Goal: Information Seeking & Learning: Learn about a topic

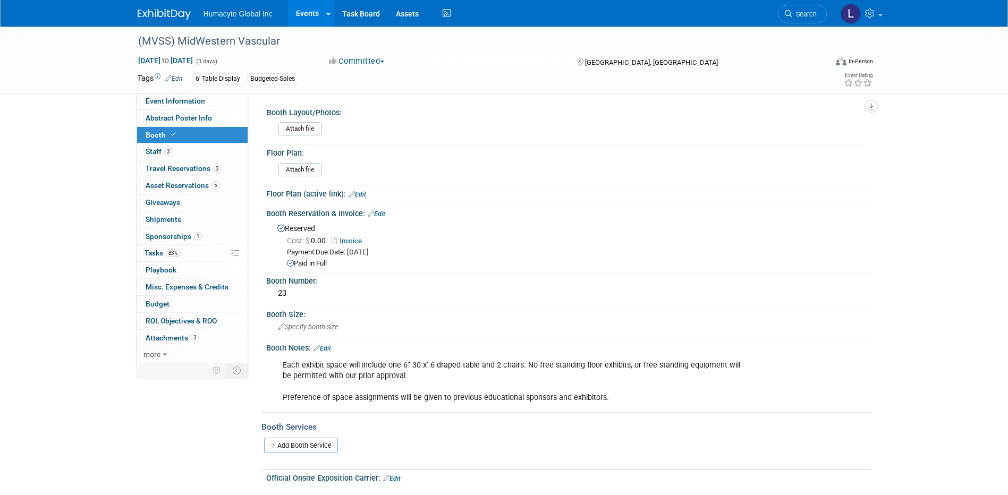
click at [299, 12] on link "Events" at bounding box center [307, 13] width 39 height 27
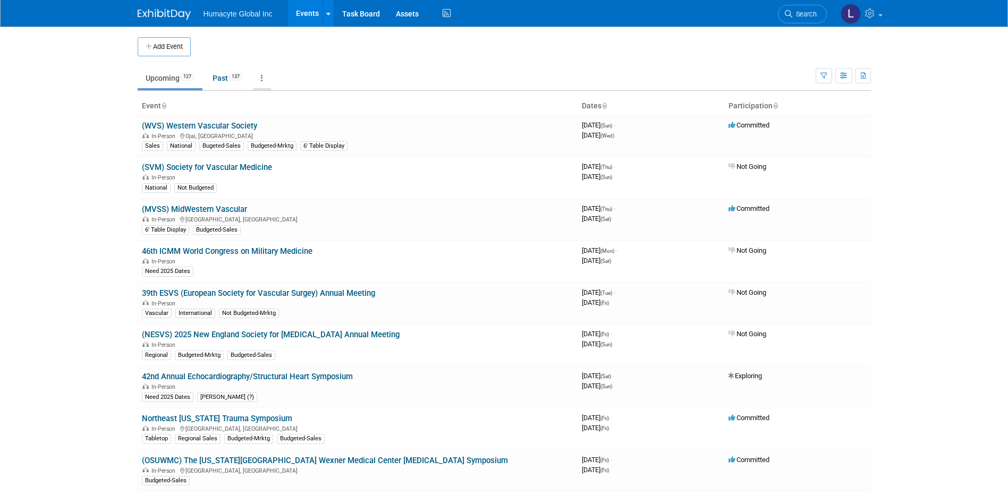
click at [266, 78] on link at bounding box center [262, 78] width 18 height 20
click at [307, 124] on link "Grouped Annually Events grouped by year" at bounding box center [295, 125] width 85 height 23
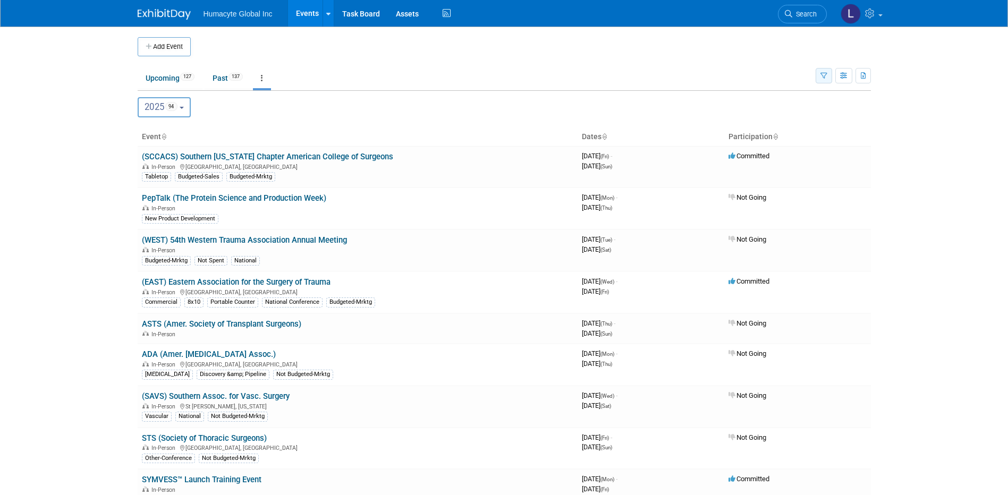
click at [820, 74] on button "button" at bounding box center [824, 75] width 16 height 15
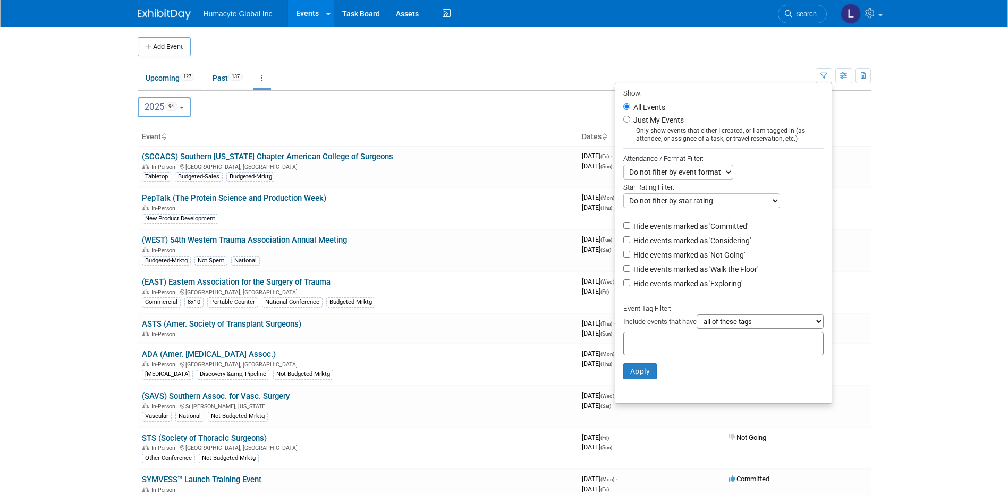
click at [666, 243] on label "Hide events marked as 'Considering'" at bounding box center [692, 241] width 120 height 11
click at [631, 243] on input "Hide events marked as 'Considering'" at bounding box center [627, 240] width 7 height 7
checkbox input "true"
click at [655, 267] on li "Hide events marked as 'Walk the Floor'" at bounding box center [724, 270] width 216 height 14
click at [655, 274] on label "Hide events marked as 'Walk the Floor'" at bounding box center [695, 269] width 127 height 11
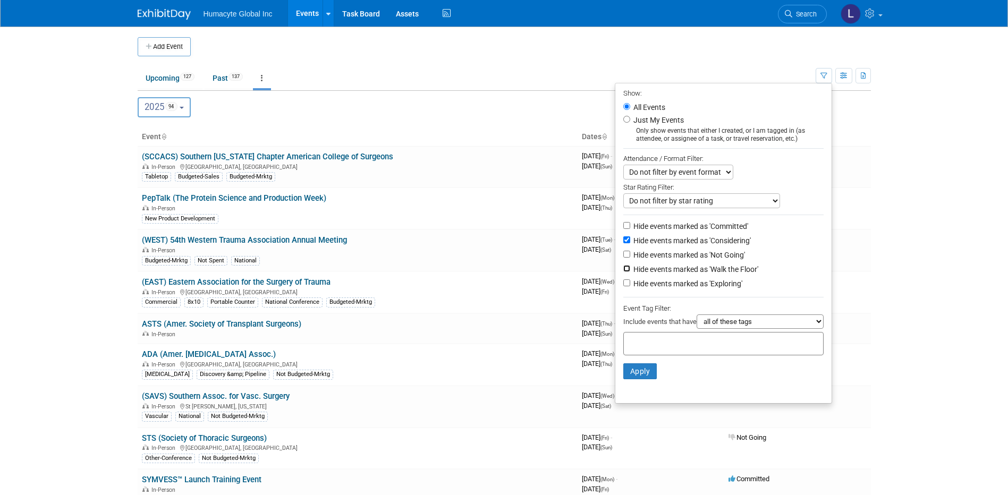
click at [631, 272] on input "Hide events marked as 'Walk the Floor'" at bounding box center [627, 268] width 7 height 7
checkbox input "true"
click at [654, 260] on label "Hide events marked as 'Not Going'" at bounding box center [689, 255] width 114 height 11
click at [631, 258] on input "Hide events marked as 'Not Going'" at bounding box center [627, 254] width 7 height 7
checkbox input "true"
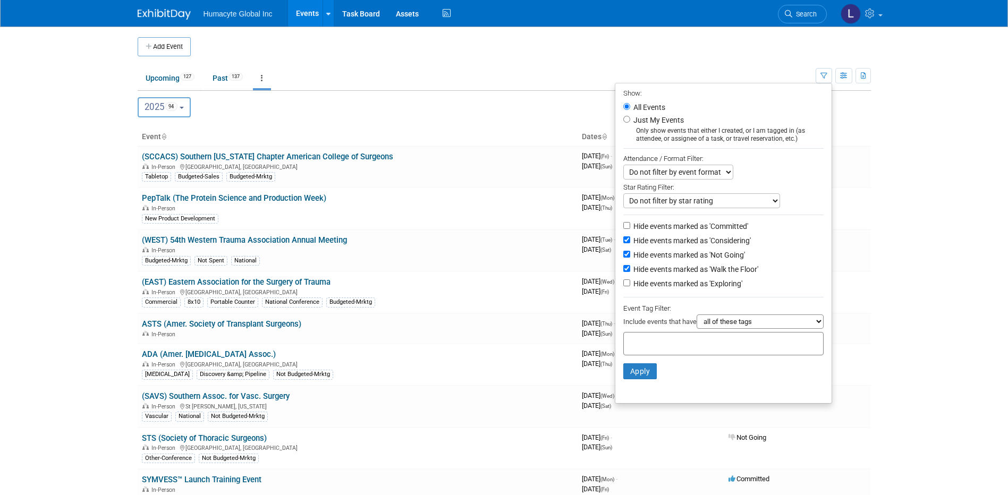
click at [642, 289] on label "Hide events marked as 'Exploring'" at bounding box center [687, 284] width 111 height 11
click at [631, 287] on input "Hide events marked as 'Exploring'" at bounding box center [627, 283] width 7 height 7
checkbox input "true"
click at [640, 377] on button "Apply" at bounding box center [641, 372] width 34 height 16
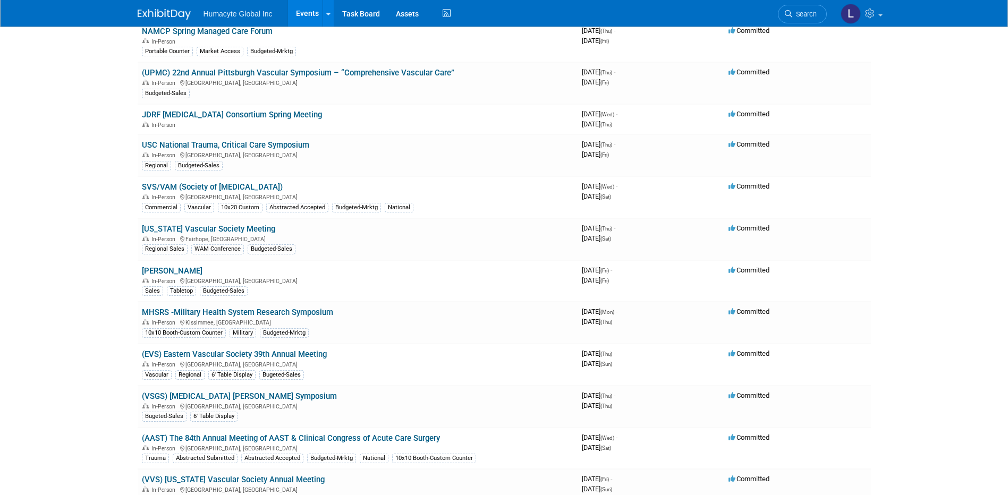
scroll to position [744, 0]
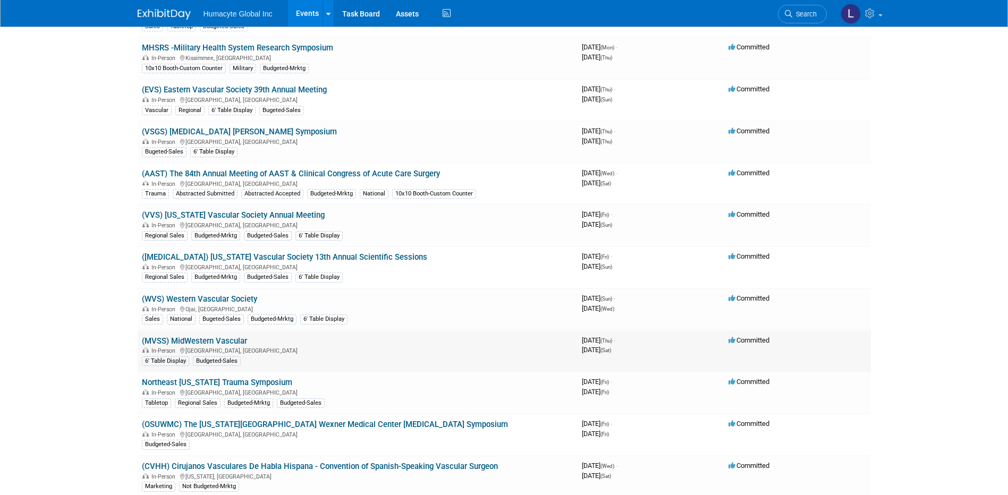
click at [198, 340] on link "(MVSS) MidWestern Vascular" at bounding box center [194, 342] width 105 height 10
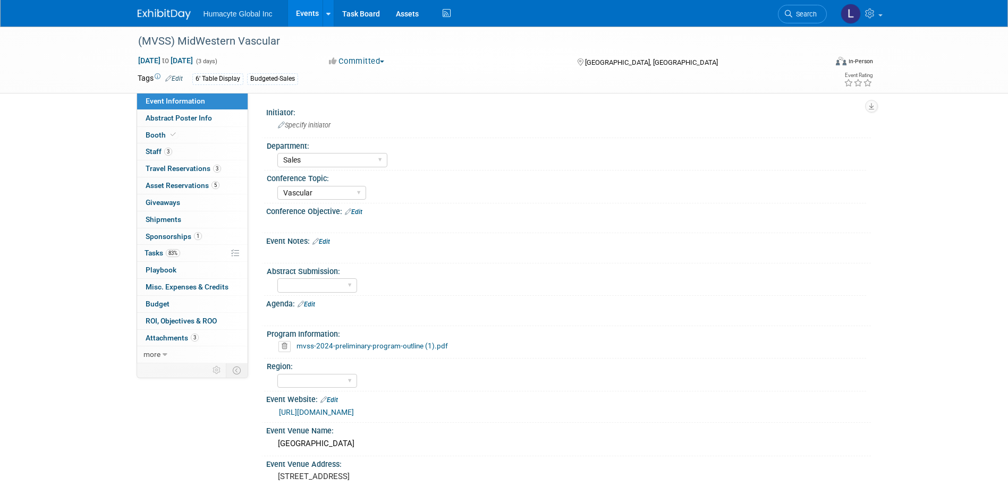
select select "Sales"
select select "Vascular"
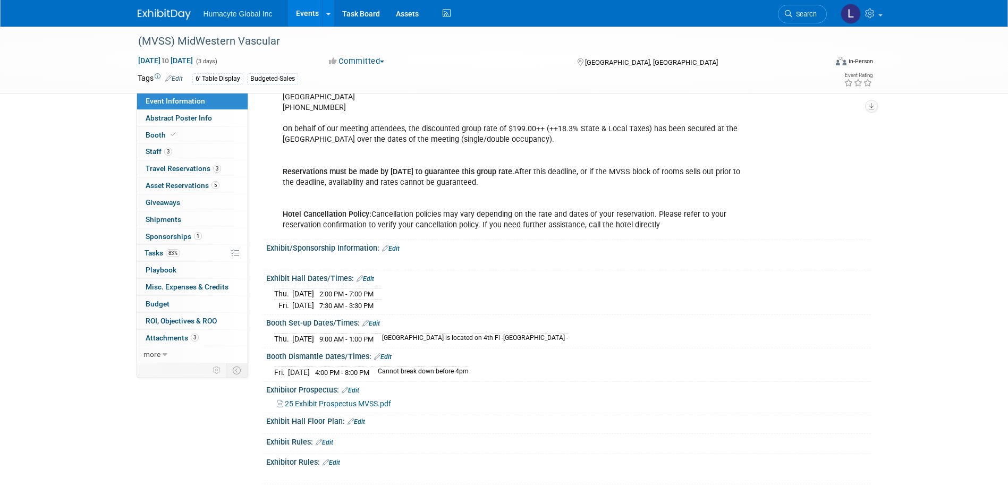
scroll to position [478, 0]
click at [791, 14] on icon at bounding box center [788, 13] width 7 height 7
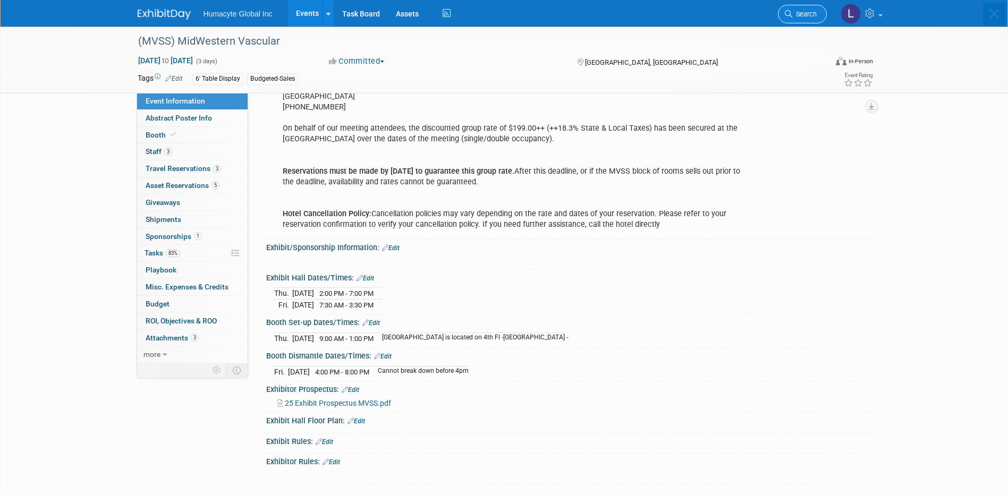
scroll to position [0, 0]
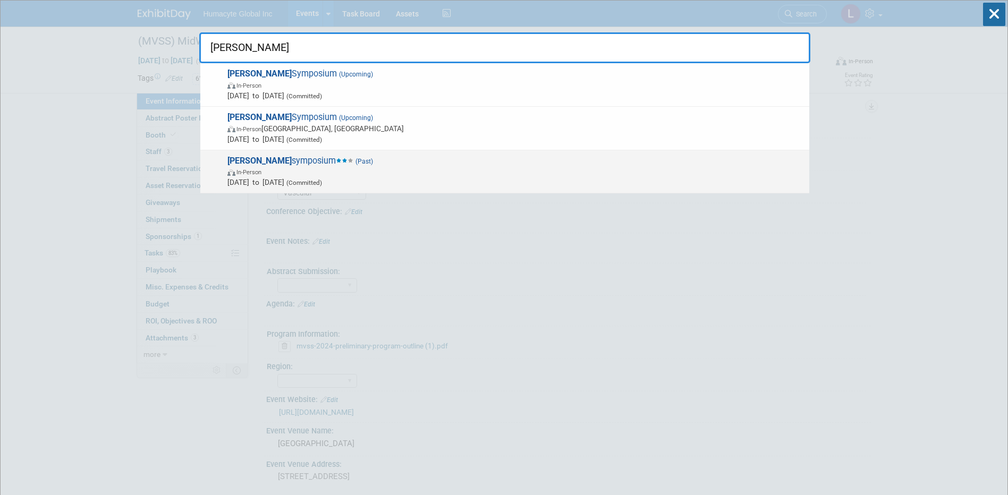
type input "veith"
click at [296, 177] on span "In-Person" at bounding box center [516, 171] width 577 height 11
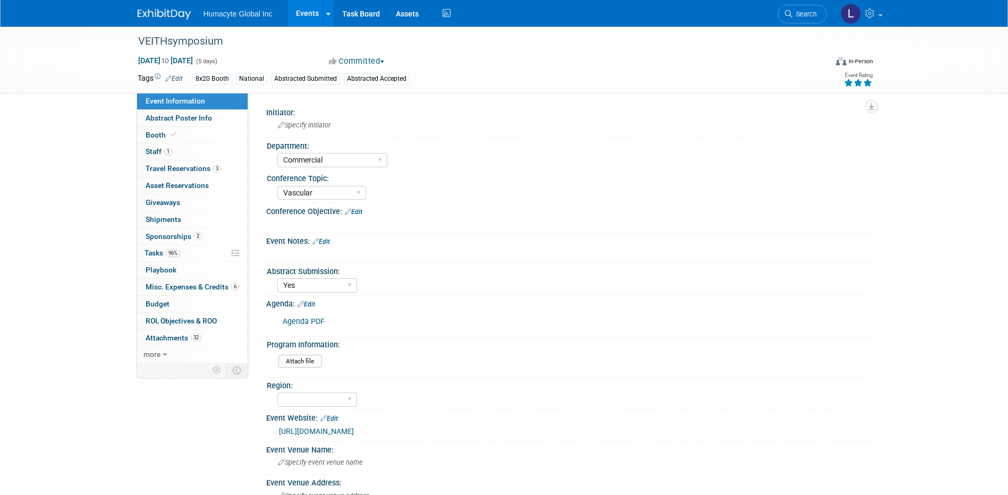
select select "Commercial"
select select "Vascular"
select select "Yes"
click at [155, 305] on span "Budget" at bounding box center [158, 304] width 24 height 9
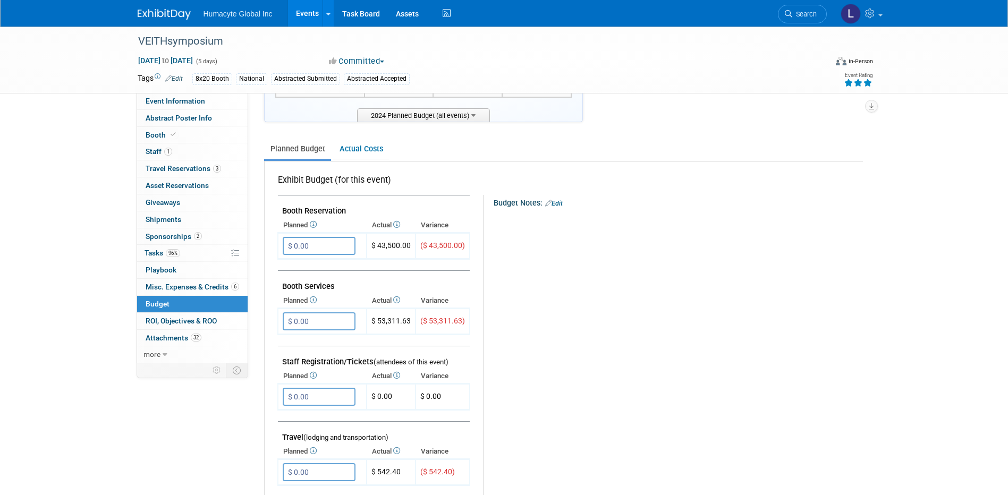
scroll to position [159, 0]
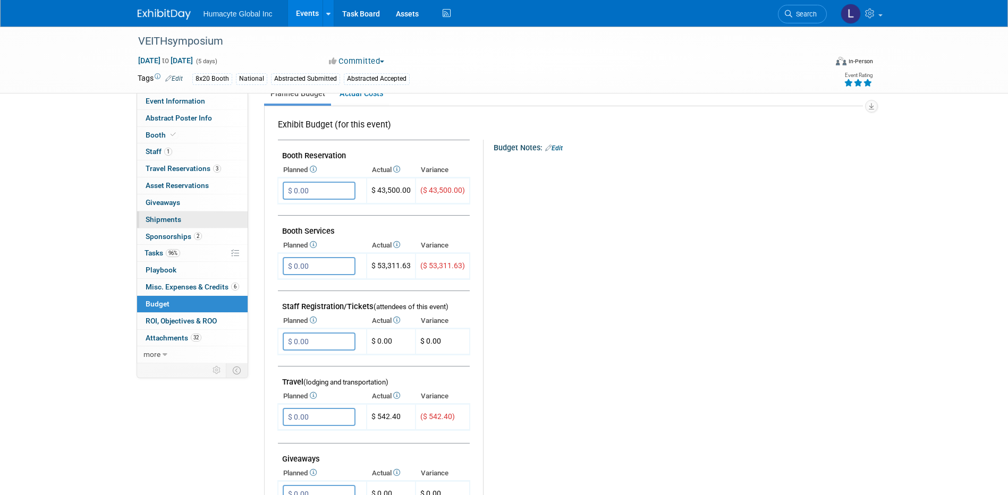
click at [164, 220] on span "Shipments 0" at bounding box center [164, 219] width 36 height 9
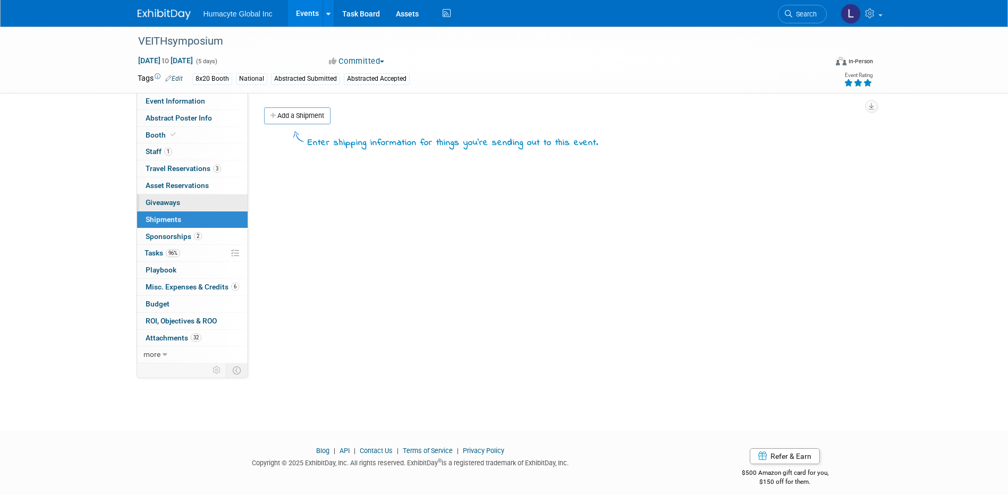
click at [163, 202] on span "Giveaways 0" at bounding box center [163, 202] width 35 height 9
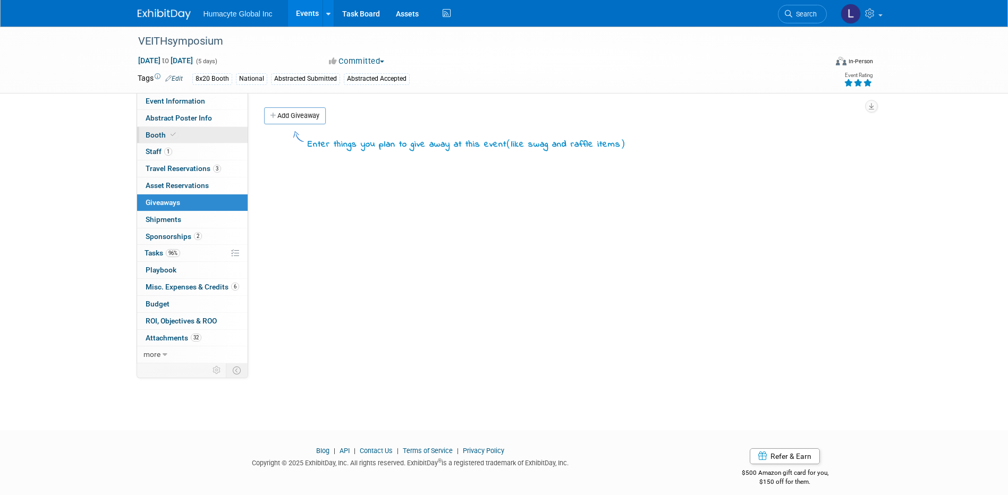
click at [156, 142] on link "Booth" at bounding box center [192, 135] width 111 height 16
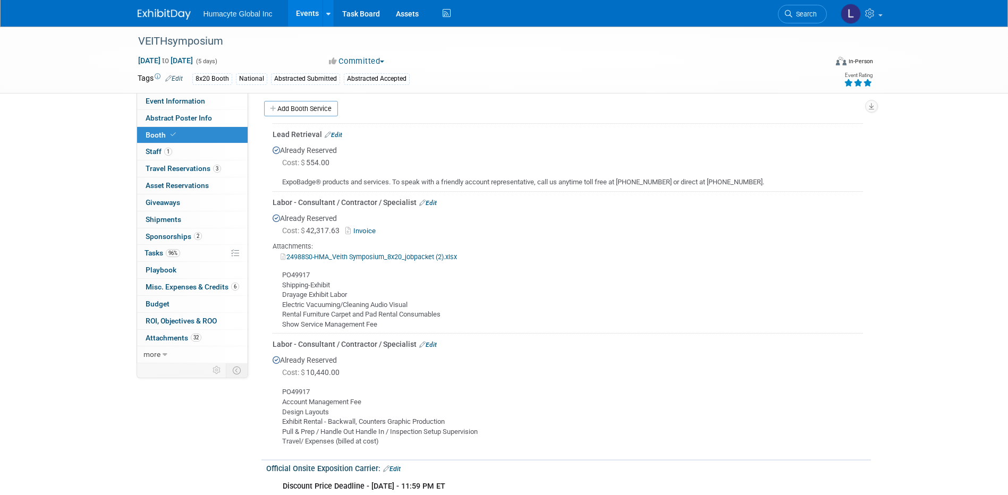
scroll to position [266, 0]
click at [358, 230] on link "Invoice" at bounding box center [363, 230] width 35 height 8
click at [309, 12] on link "Events" at bounding box center [307, 13] width 39 height 27
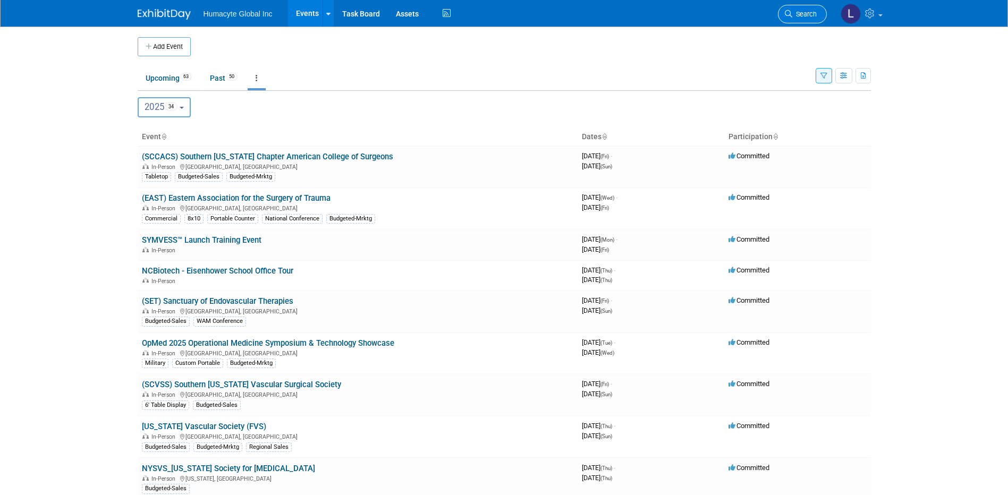
click at [799, 11] on span "Search" at bounding box center [805, 14] width 24 height 8
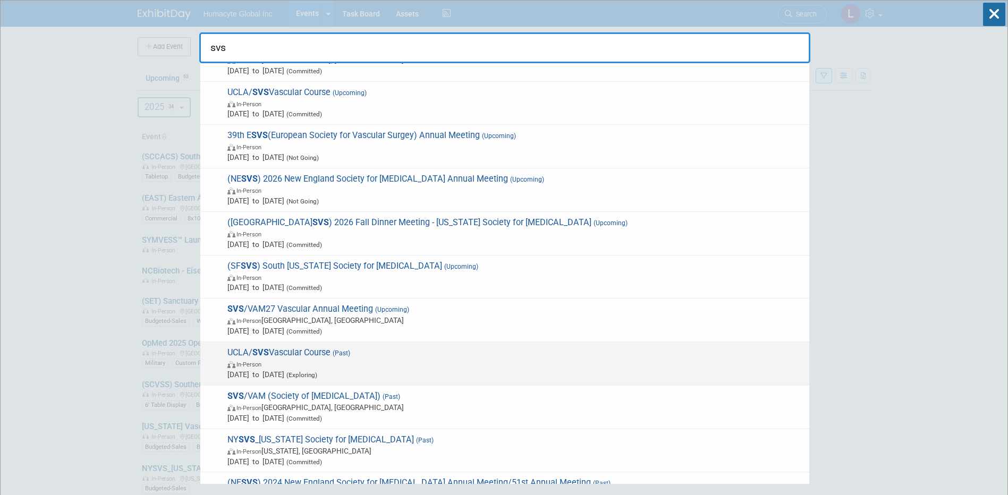
scroll to position [266, 0]
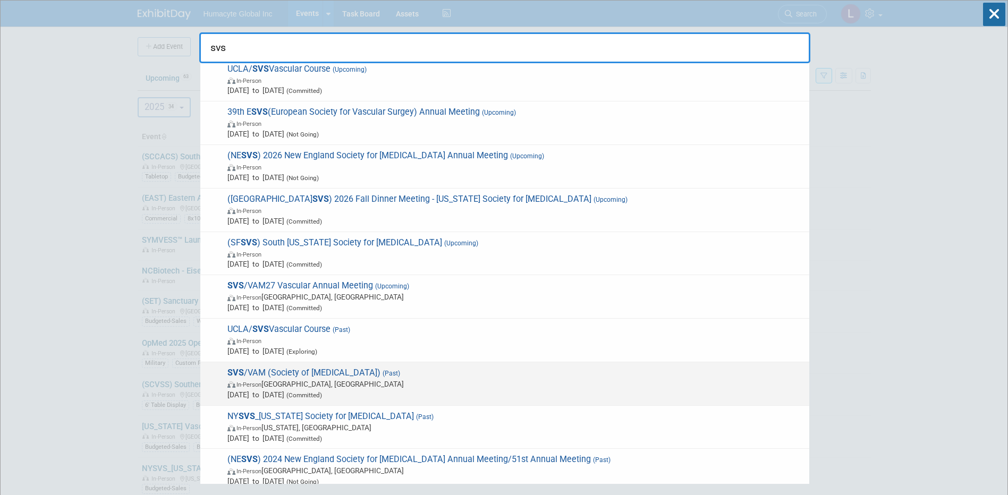
type input "svs"
click at [326, 389] on span "In-Person New Orleans, LA" at bounding box center [516, 384] width 577 height 11
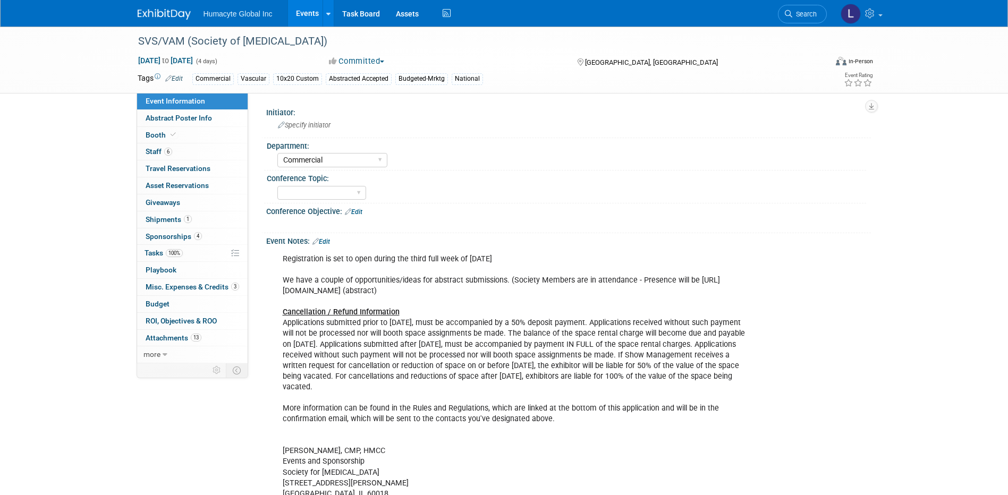
select select "Commercial"
select select "Yes"
click at [153, 301] on span "Budget" at bounding box center [158, 304] width 24 height 9
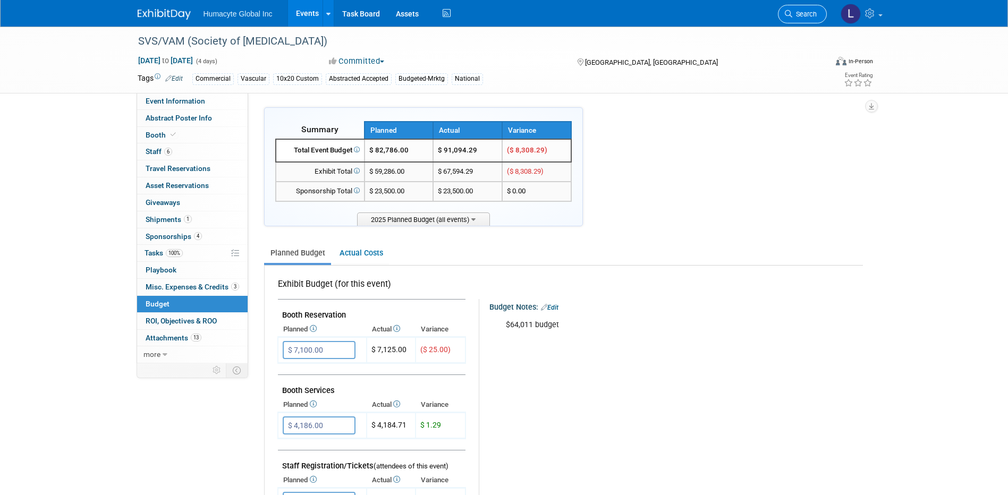
click at [799, 18] on span "Search" at bounding box center [805, 14] width 24 height 8
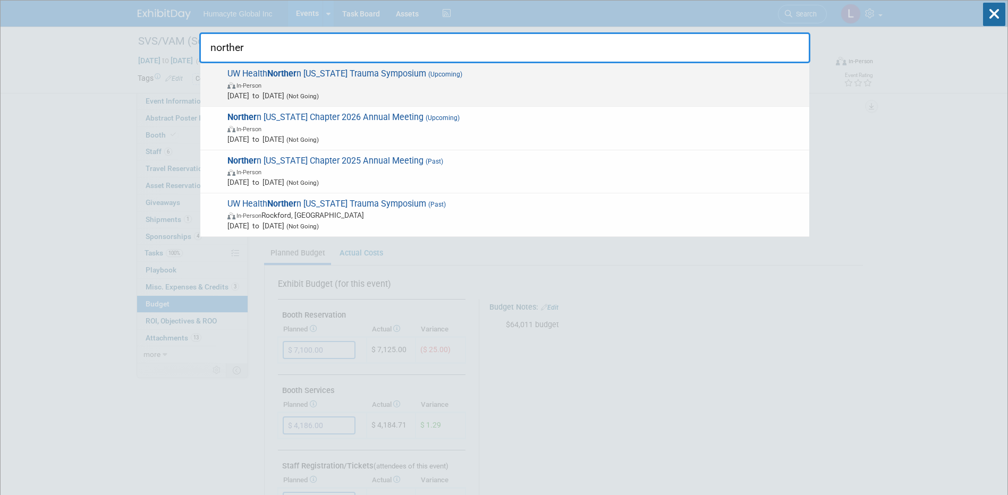
type input "norther"
click at [284, 106] on div "UW Health Norther n Illinois Trauma Symposium (Upcoming) In-Person Jan 30, 2026…" at bounding box center [504, 85] width 609 height 44
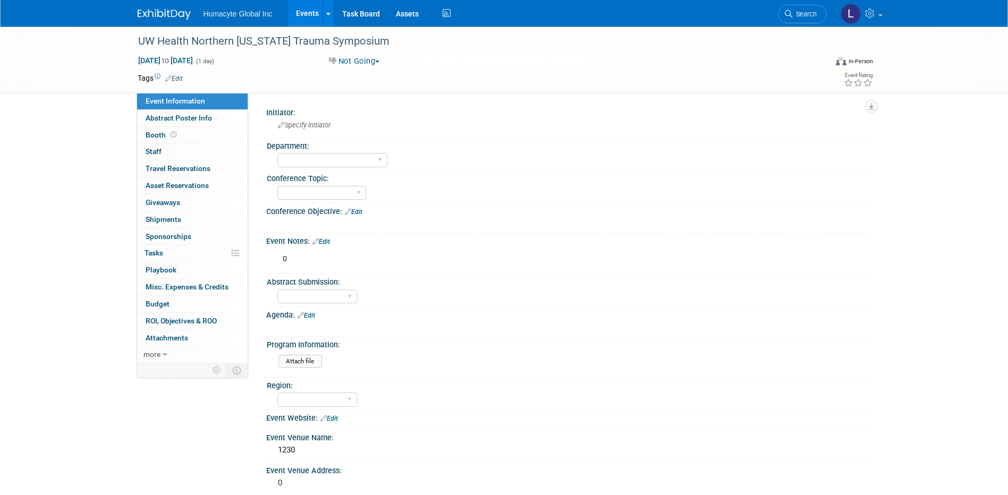
click at [308, 15] on link "Events" at bounding box center [307, 13] width 39 height 27
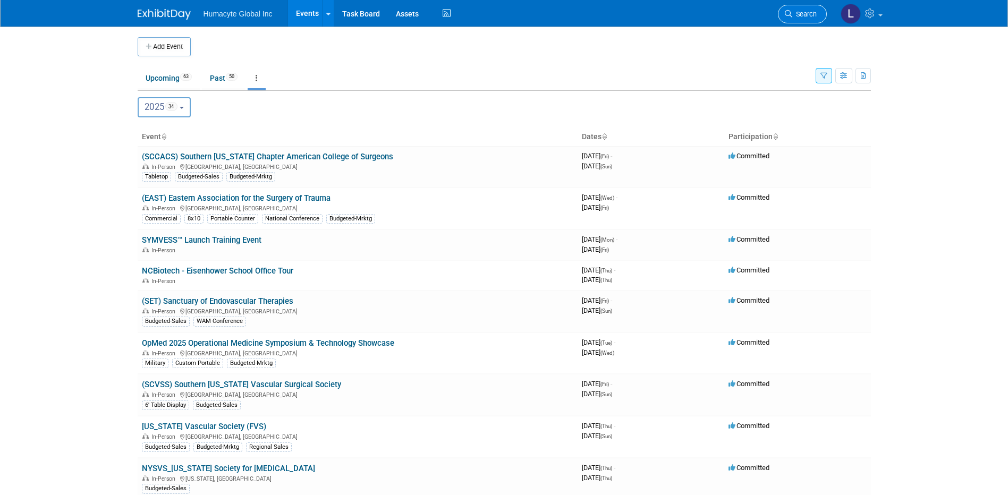
click at [816, 14] on span "Search" at bounding box center [805, 14] width 24 height 8
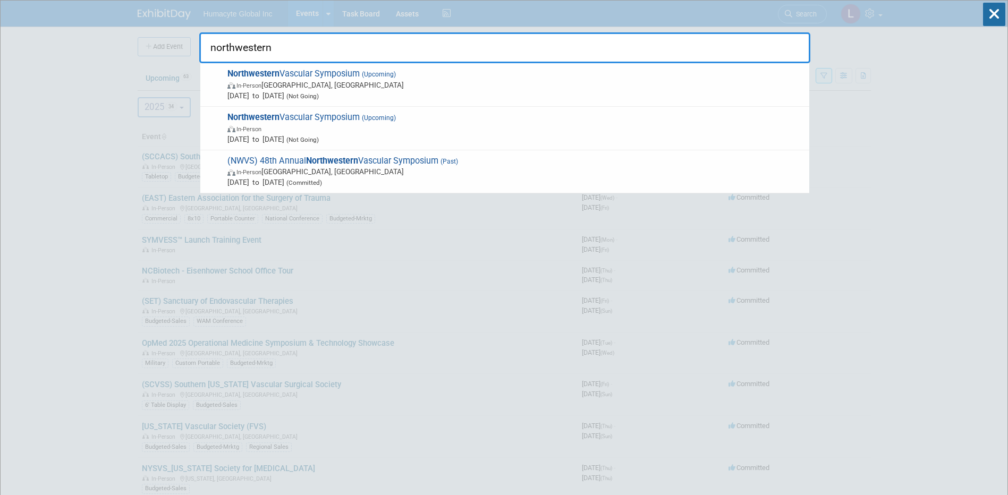
type input "northwestern"
click at [302, 54] on input "northwestern" at bounding box center [504, 47] width 611 height 31
click at [303, 56] on input "northwestern" at bounding box center [504, 47] width 611 height 31
drag, startPoint x: 303, startPoint y: 56, endPoint x: 140, endPoint y: 42, distance: 163.3
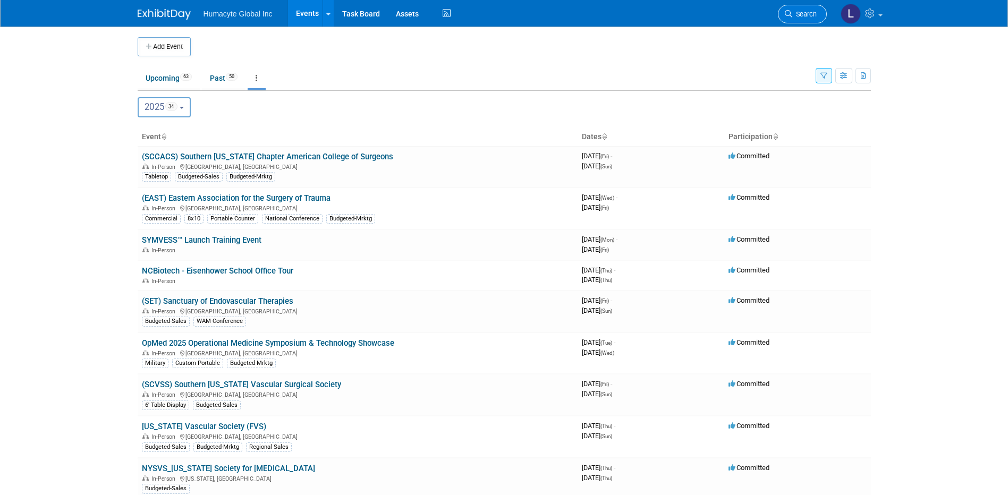
click at [799, 12] on span "Search" at bounding box center [805, 14] width 24 height 8
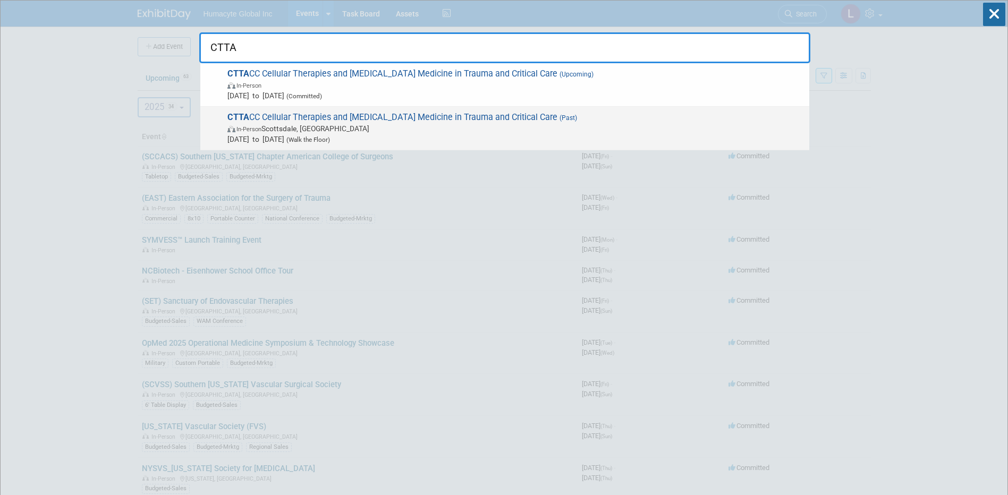
type input "CTTA"
click at [298, 137] on span "May 4, 2025 to May 7, 2025 (Walk the Floor)" at bounding box center [516, 139] width 577 height 11
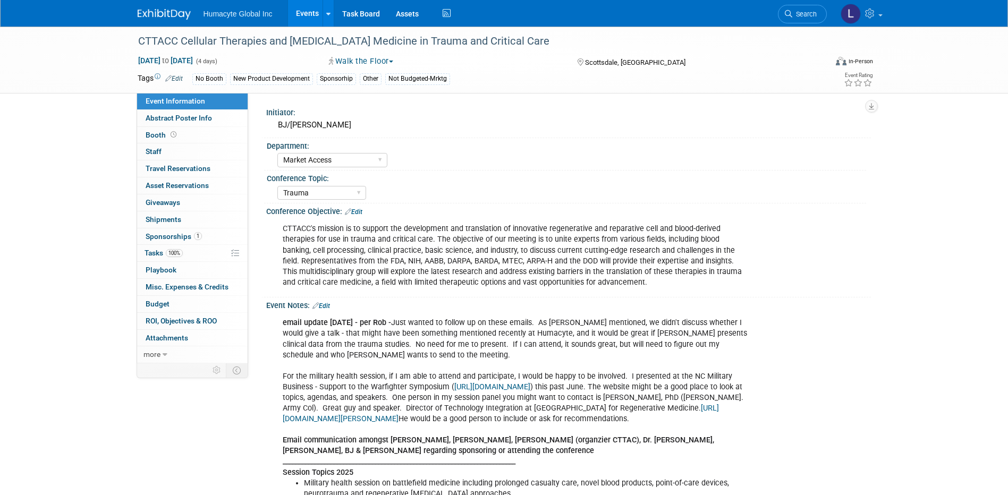
select select "Market Access"
select select "Trauma"
select select "No"
click at [157, 233] on span "Sponsorships 1" at bounding box center [174, 236] width 56 height 9
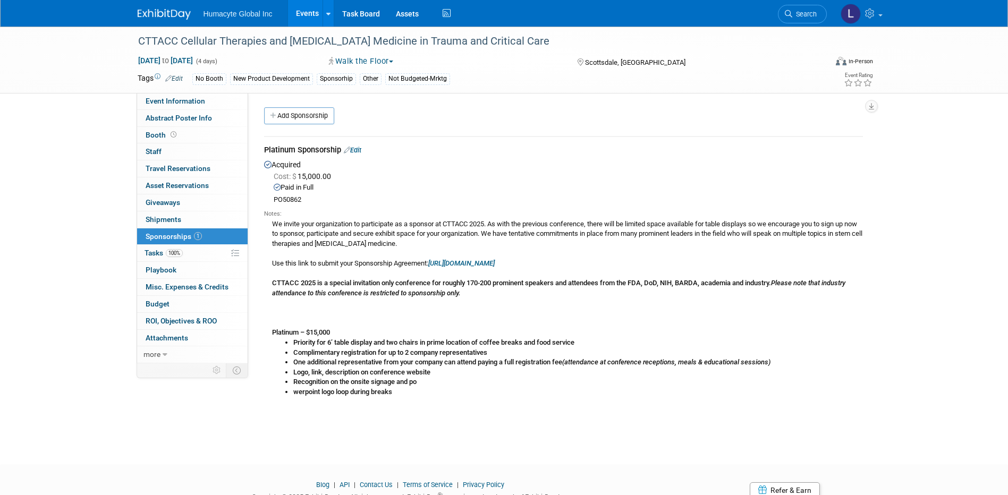
click at [359, 148] on link "Edit" at bounding box center [353, 150] width 18 height 8
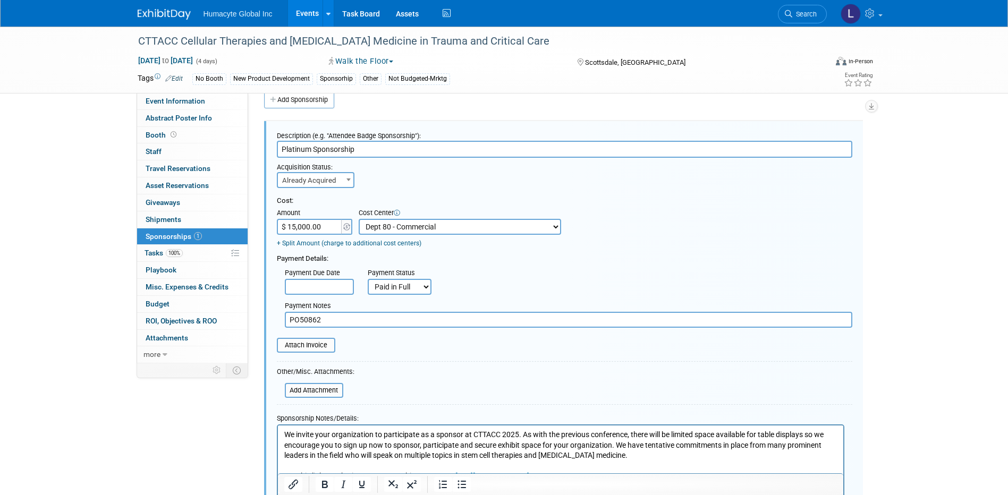
click at [385, 232] on select "-- Not Specified -- Dept 10 - Clinical Dept 11 - Clinical Ops Dept 12 - Medical…" at bounding box center [460, 227] width 203 height 16
select select "18966164"
click at [359, 219] on select "-- Not Specified -- Dept 10 - Clinical Dept 11 - Clinical Ops Dept 12 - Medical…" at bounding box center [460, 227] width 203 height 16
click at [491, 246] on div "+ Split Amount (charge to additional cost centers)" at bounding box center [419, 244] width 285 height 10
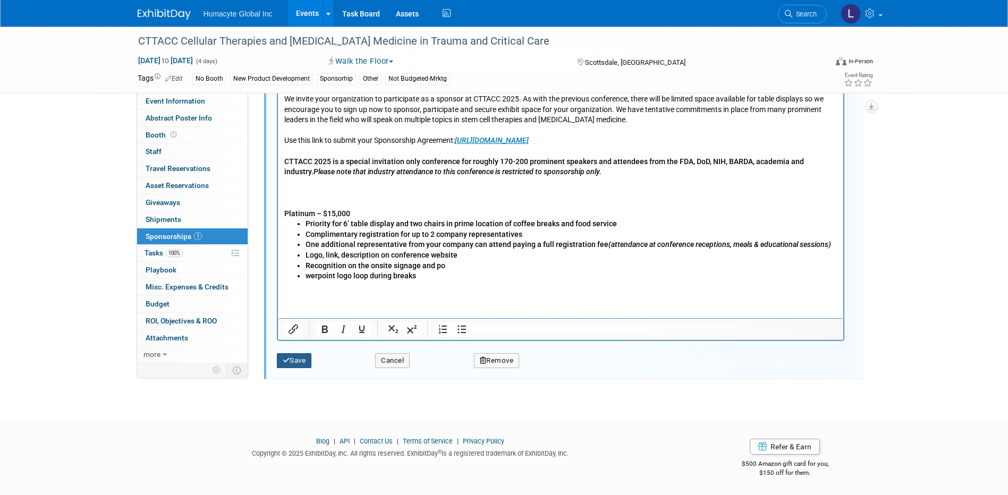
click at [278, 359] on button "Save" at bounding box center [294, 361] width 35 height 15
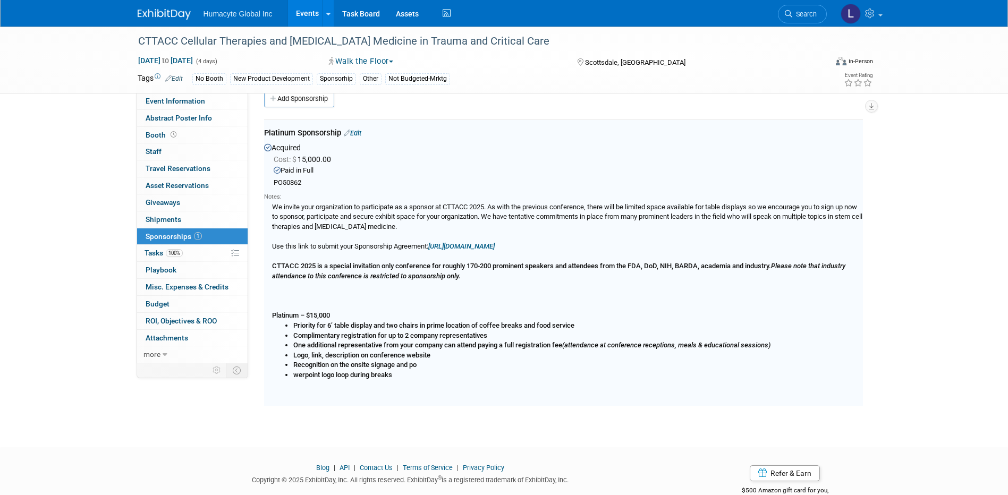
scroll to position [16, 0]
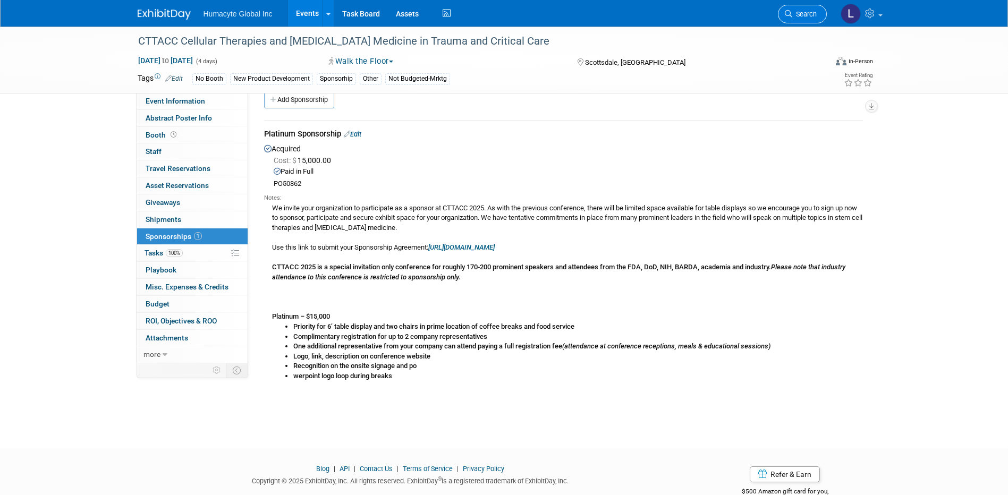
click at [806, 9] on link "Search" at bounding box center [802, 14] width 49 height 19
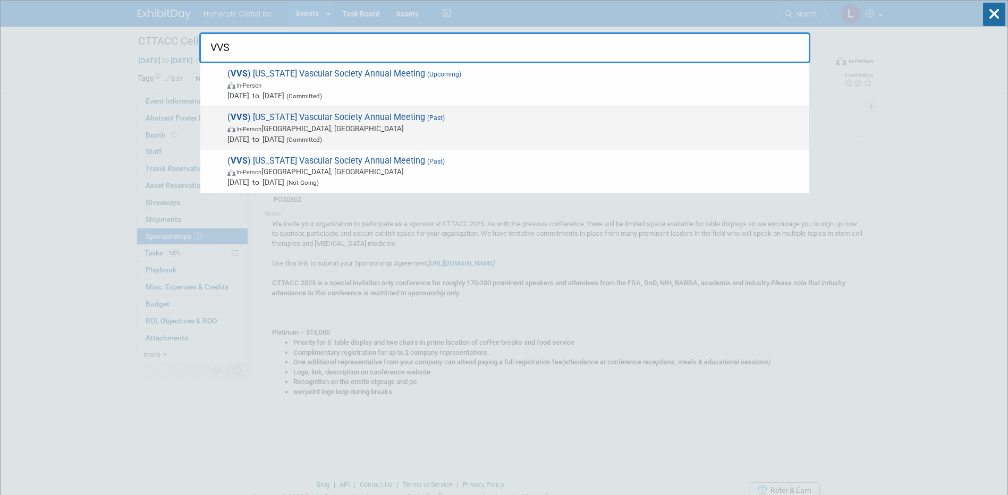
type input "VVS"
click at [326, 127] on span "In-Person Roanoke, VA" at bounding box center [516, 128] width 577 height 11
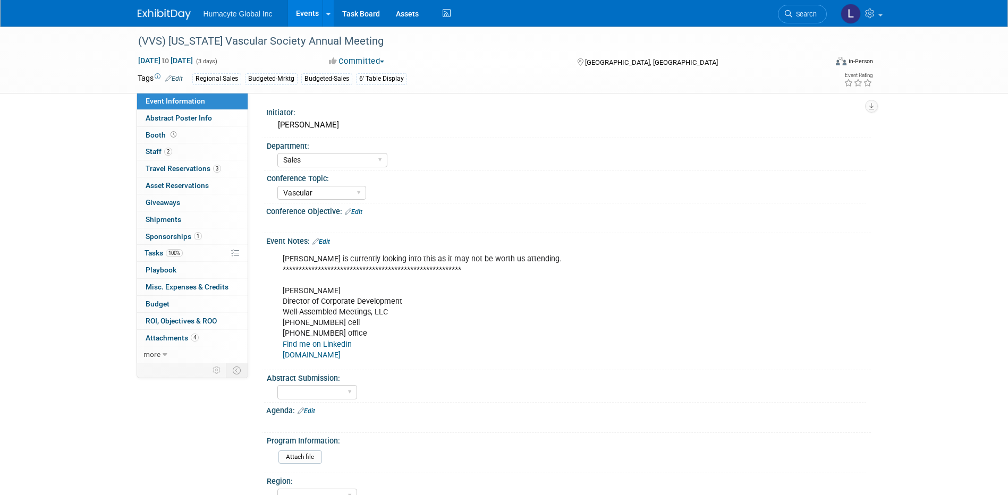
select select "Sales"
select select "Vascular"
click at [165, 236] on span "Sponsorships 1" at bounding box center [174, 236] width 56 height 9
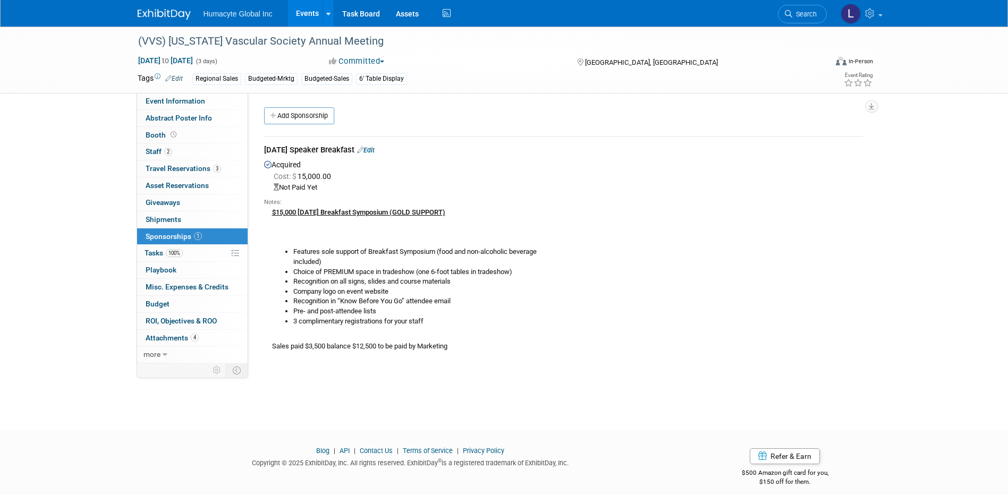
click at [375, 149] on link "Edit" at bounding box center [366, 150] width 18 height 8
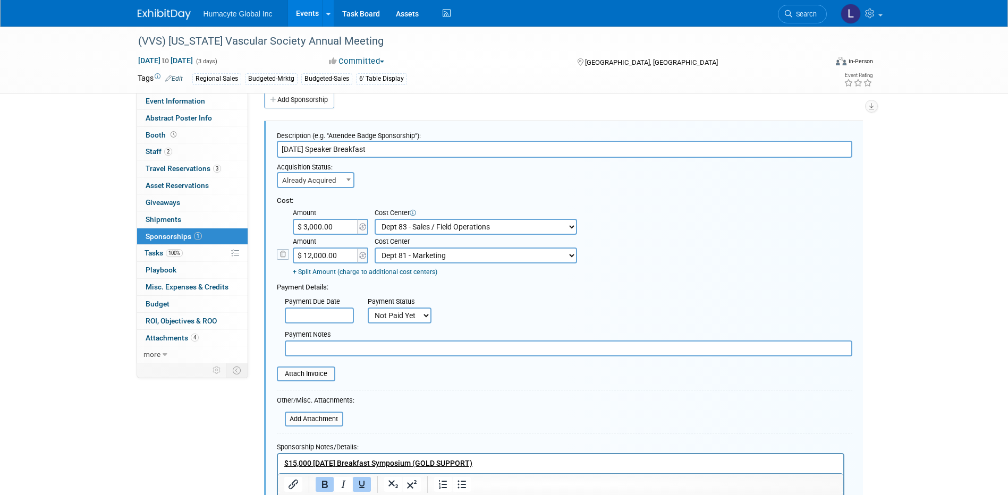
click at [282, 255] on icon at bounding box center [283, 254] width 12 height 11
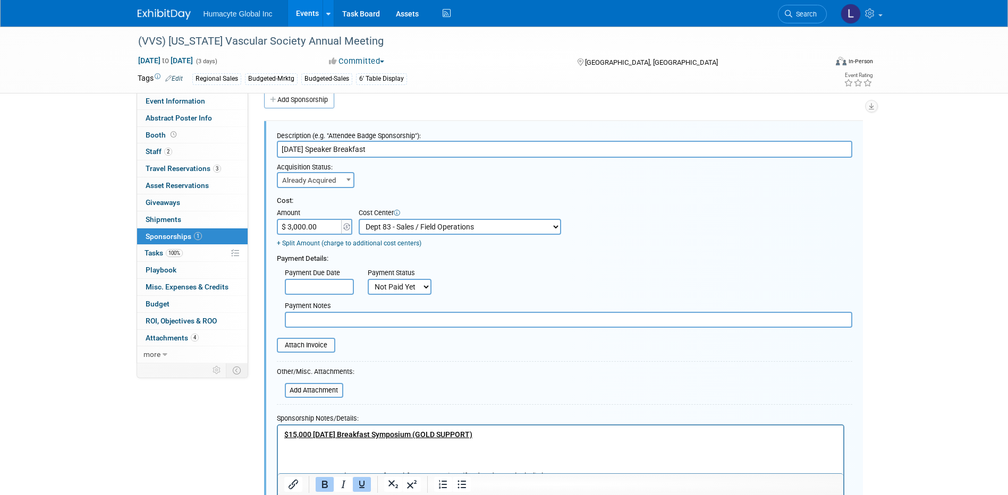
click at [375, 191] on div "Cost: Amount $ 3,000.00 Specify Cost Center Cost Center -- Not Specified -- Dep…" at bounding box center [565, 258] width 576 height 140
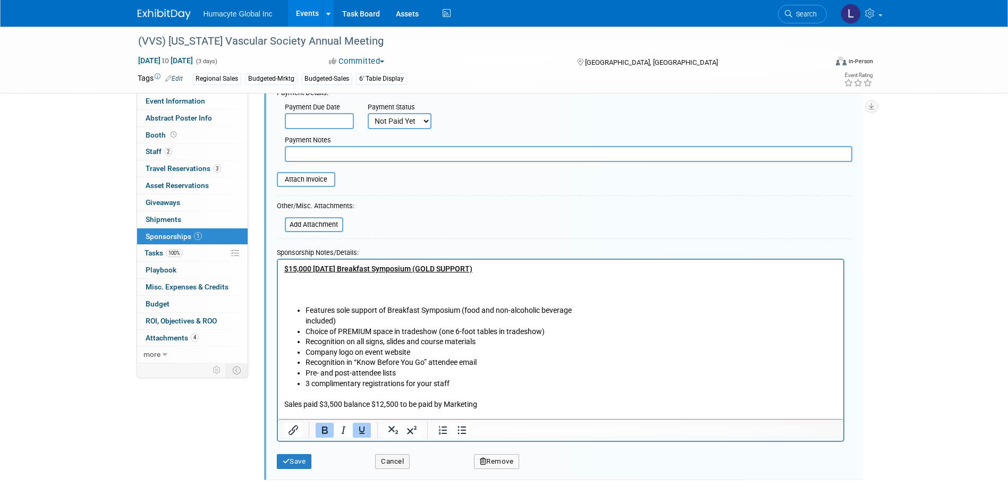
scroll to position [284, 0]
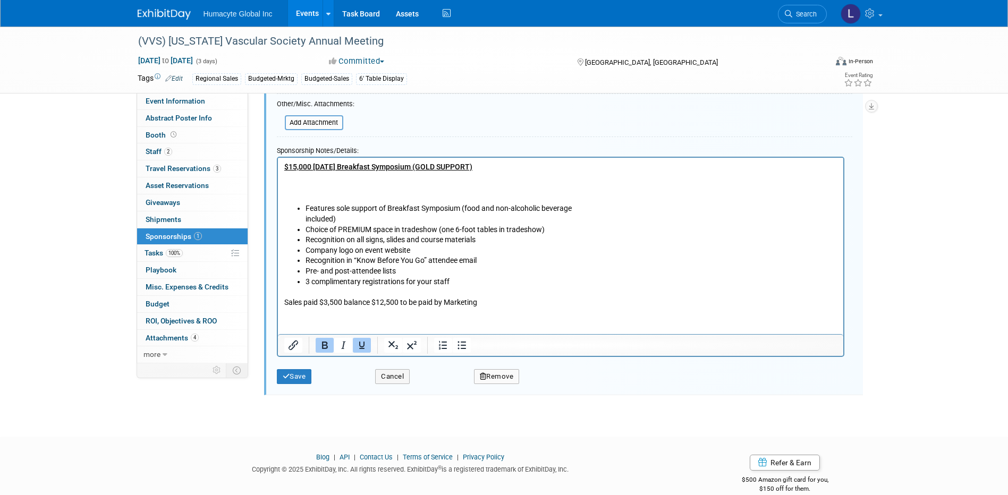
click at [485, 382] on button "Remove" at bounding box center [497, 376] width 46 height 15
click at [568, 386] on link "Yes" at bounding box center [555, 385] width 31 height 17
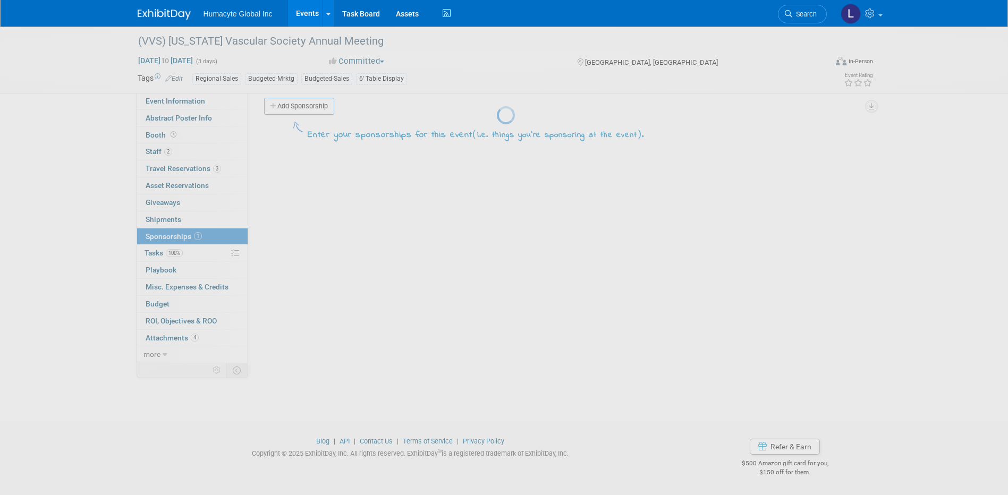
scroll to position [10, 0]
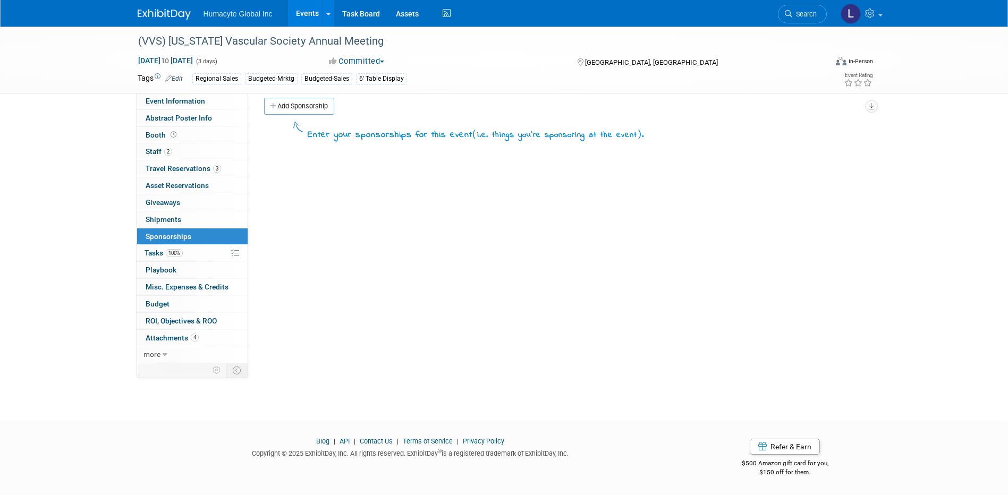
click at [372, 277] on div "**********" at bounding box center [559, 218] width 623 height 271
click at [189, 170] on span "Travel Reservations 3" at bounding box center [183, 168] width 75 height 9
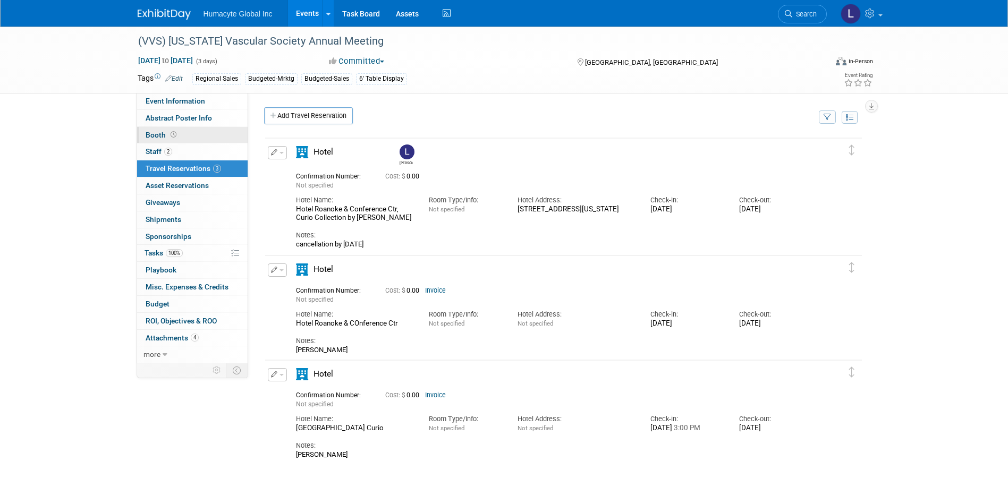
click at [154, 138] on span "Booth" at bounding box center [162, 135] width 33 height 9
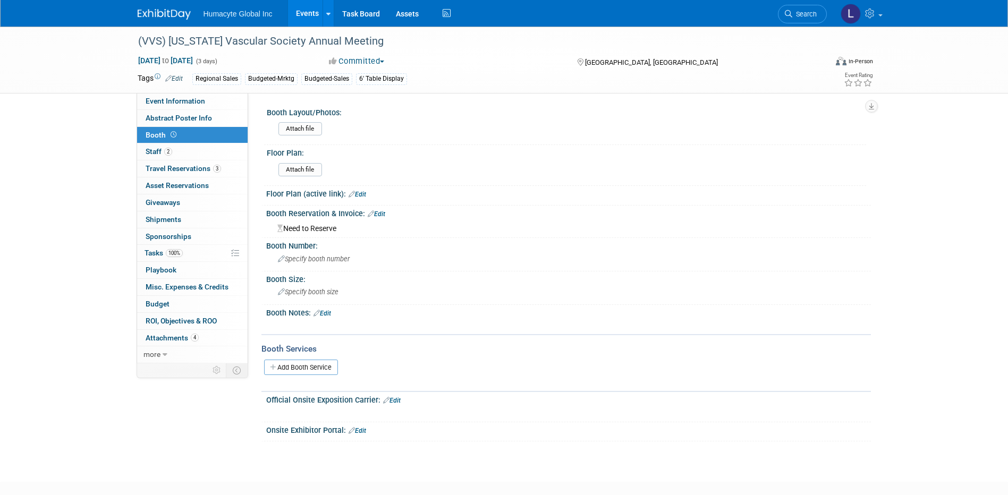
click at [152, 135] on span "Booth" at bounding box center [162, 135] width 33 height 9
click at [385, 222] on div "Need to Reserve" at bounding box center [568, 227] width 589 height 13
click at [384, 214] on link "Edit" at bounding box center [377, 214] width 18 height 7
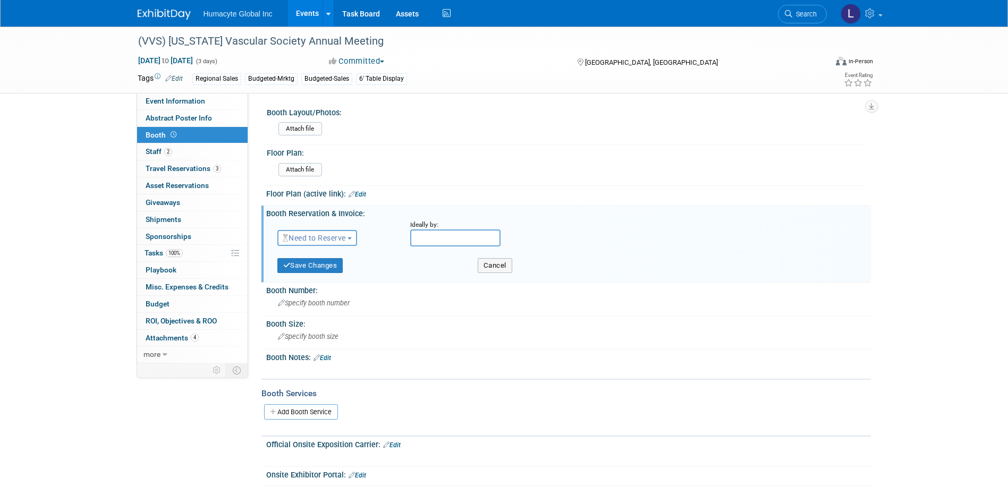
click at [333, 240] on span "Need to Reserve" at bounding box center [314, 238] width 63 height 9
click at [325, 272] on link "Reserved" at bounding box center [335, 271] width 114 height 15
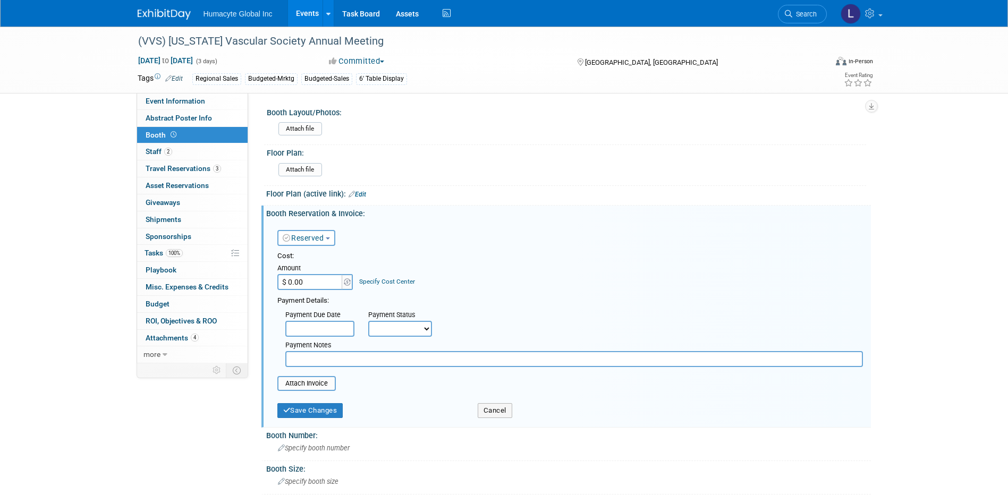
click at [326, 287] on input "$ 0.00" at bounding box center [311, 282] width 66 height 16
type input "$ 3,500.00"
click at [389, 283] on link "Specify Cost Center" at bounding box center [387, 281] width 56 height 7
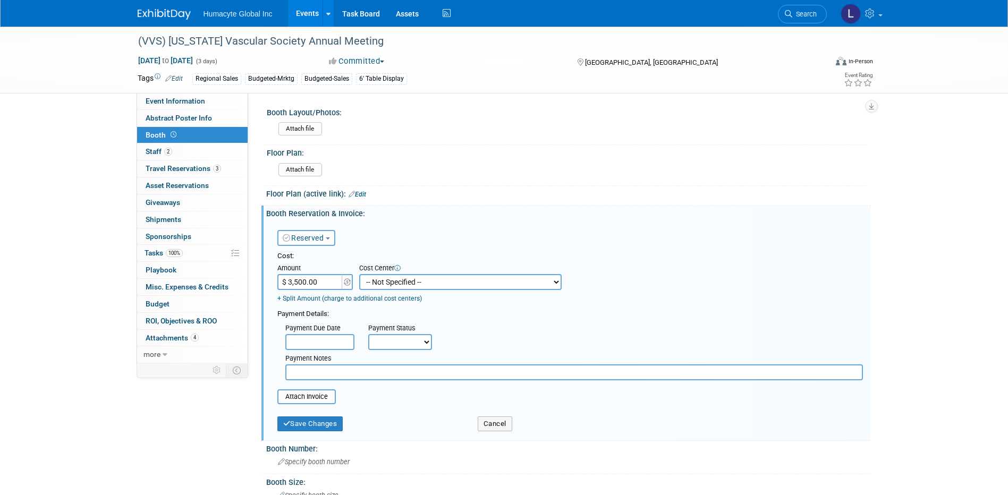
click at [389, 283] on select "-- Not Specified -- Dept 10 - Clinical Dept 11 - Clinical Ops Dept 12 - Medical…" at bounding box center [460, 282] width 203 height 16
select select "18966166"
click at [359, 274] on select "-- Not Specified -- Dept 10 - Clinical Dept 11 - Clinical Ops Dept 12 - Medical…" at bounding box center [460, 282] width 203 height 16
click at [426, 331] on div "Payment Status" at bounding box center [403, 329] width 71 height 11
click at [320, 327] on div "Payment Due Date" at bounding box center [318, 329] width 67 height 11
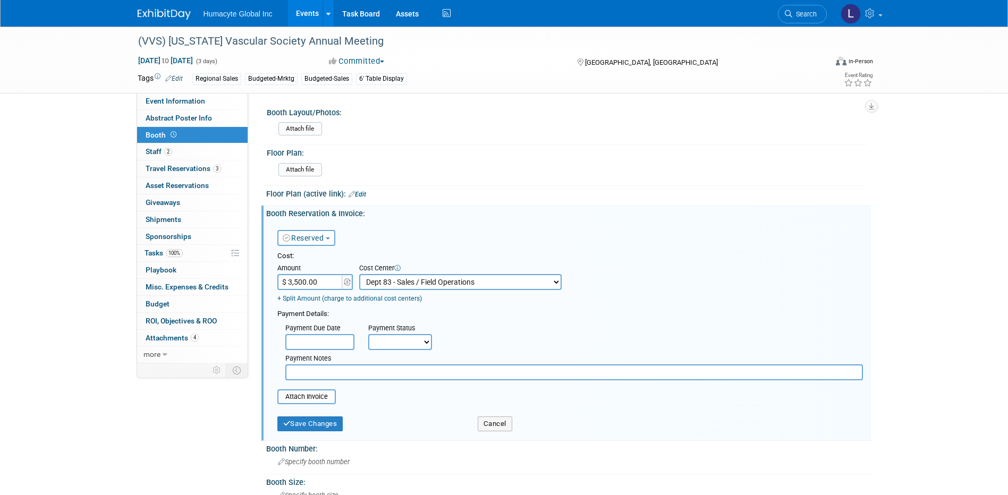
click at [319, 326] on div "Payment Due Date" at bounding box center [318, 329] width 67 height 11
click at [318, 347] on input "text" at bounding box center [319, 342] width 69 height 16
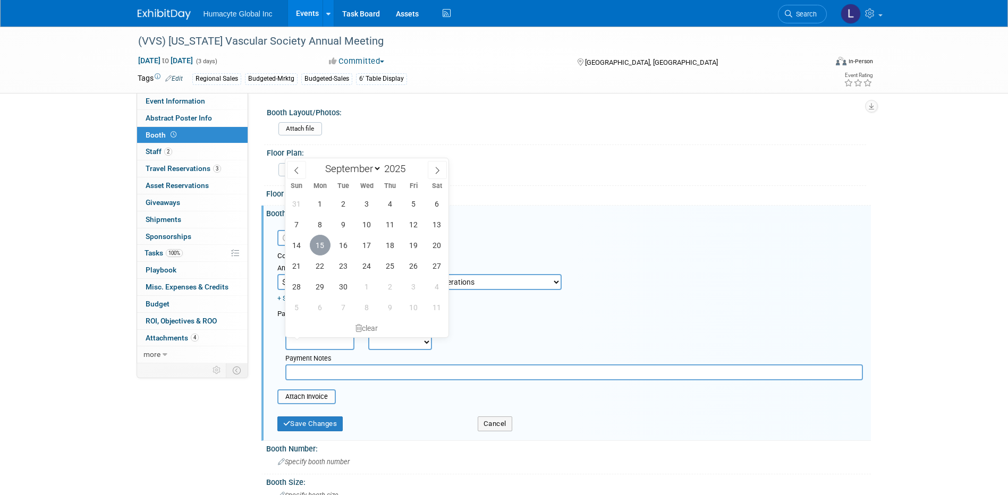
click at [318, 248] on span "15" at bounding box center [320, 245] width 21 height 21
type input "[DATE]"
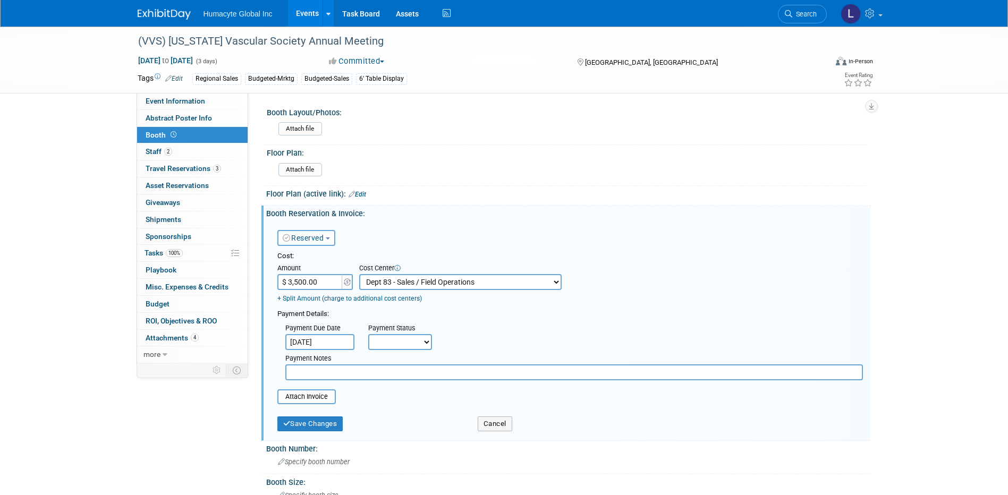
drag, startPoint x: 373, startPoint y: 342, endPoint x: 380, endPoint y: 346, distance: 8.1
click at [373, 342] on select "Not Paid Yet Partially Paid Paid in Full" at bounding box center [400, 342] width 64 height 16
select select "1"
click at [368, 335] on select "Not Paid Yet Partially Paid Paid in Full" at bounding box center [400, 342] width 64 height 16
click at [344, 380] on input "text" at bounding box center [574, 373] width 578 height 16
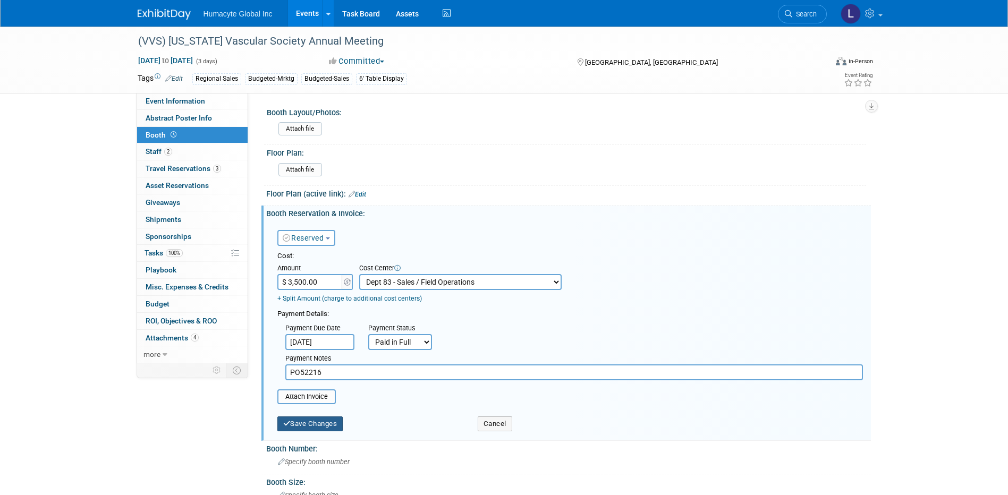
type input "PO52216"
click at [309, 420] on button "Save Changes" at bounding box center [311, 424] width 66 height 15
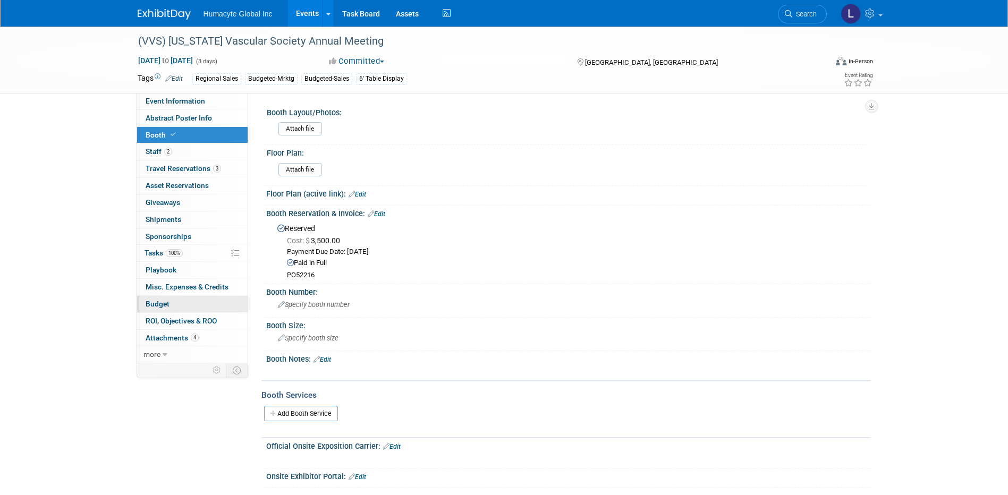
click at [163, 308] on span "Budget" at bounding box center [158, 304] width 24 height 9
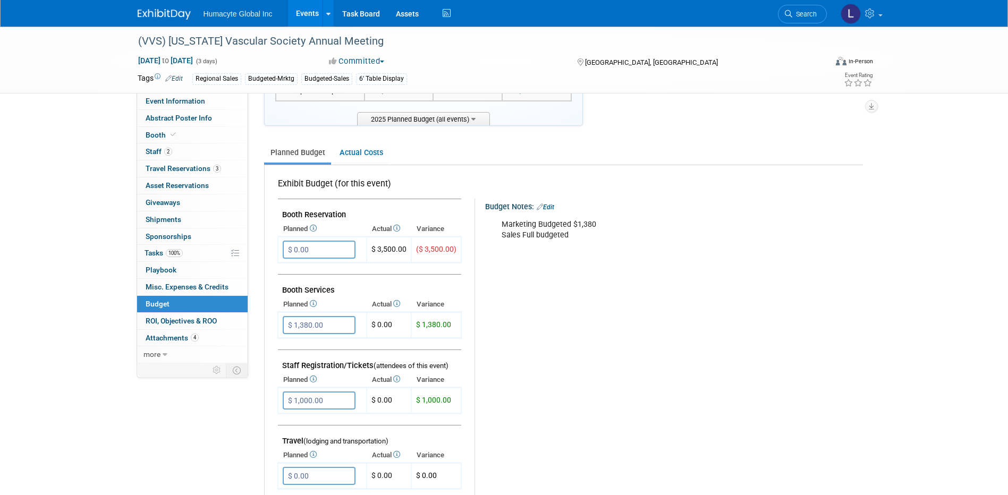
scroll to position [106, 0]
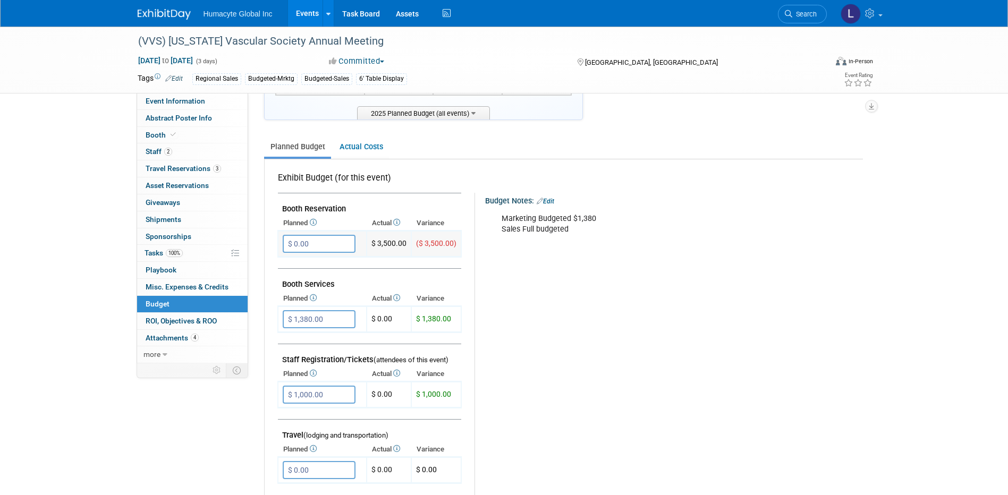
click at [328, 241] on input "$ 0.00" at bounding box center [319, 244] width 73 height 18
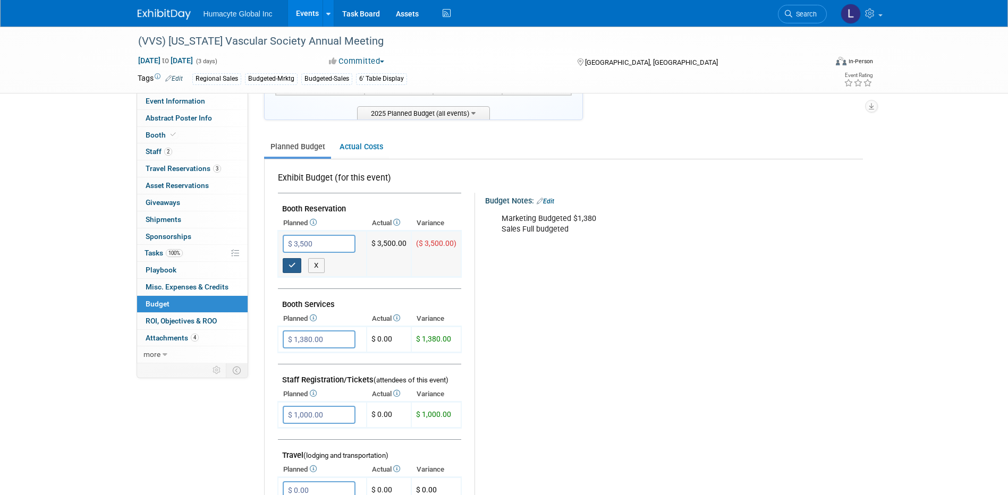
type input "$ 3,500.00"
click at [288, 266] on button "button" at bounding box center [292, 265] width 19 height 15
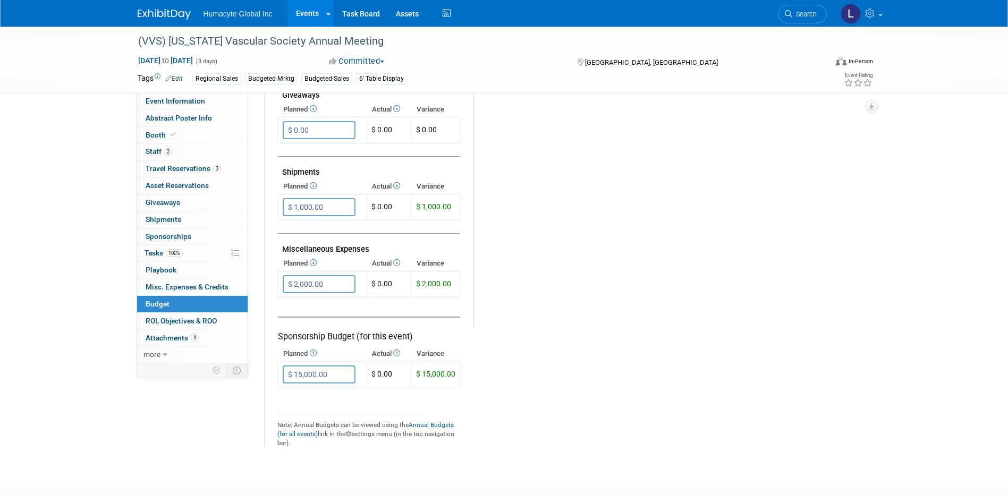
scroll to position [532, 0]
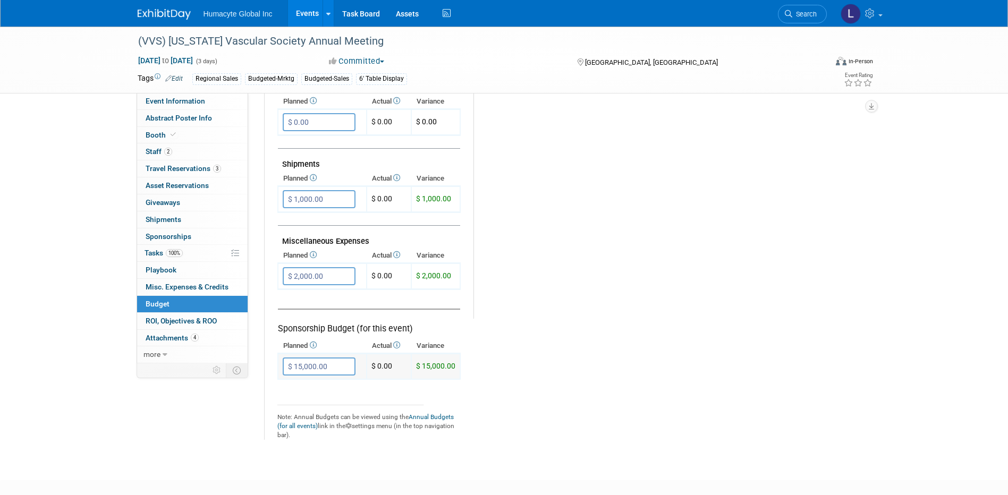
click at [330, 372] on input "$ 15,000.00" at bounding box center [319, 367] width 73 height 18
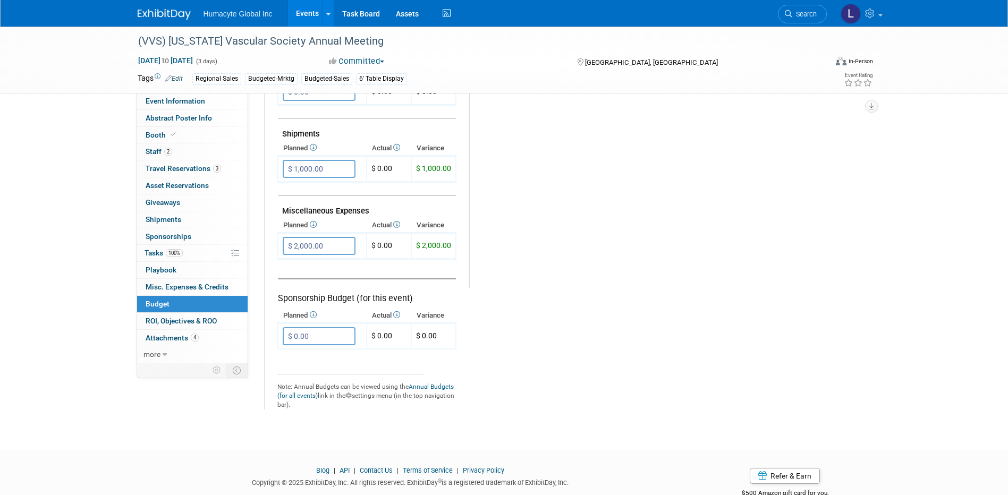
scroll to position [591, 0]
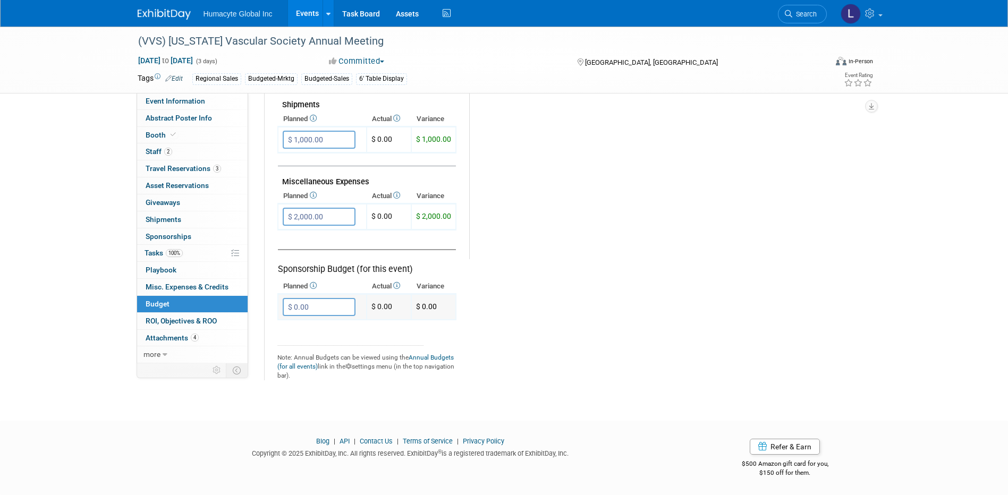
click at [314, 302] on input "$ 0.00" at bounding box center [319, 307] width 73 height 18
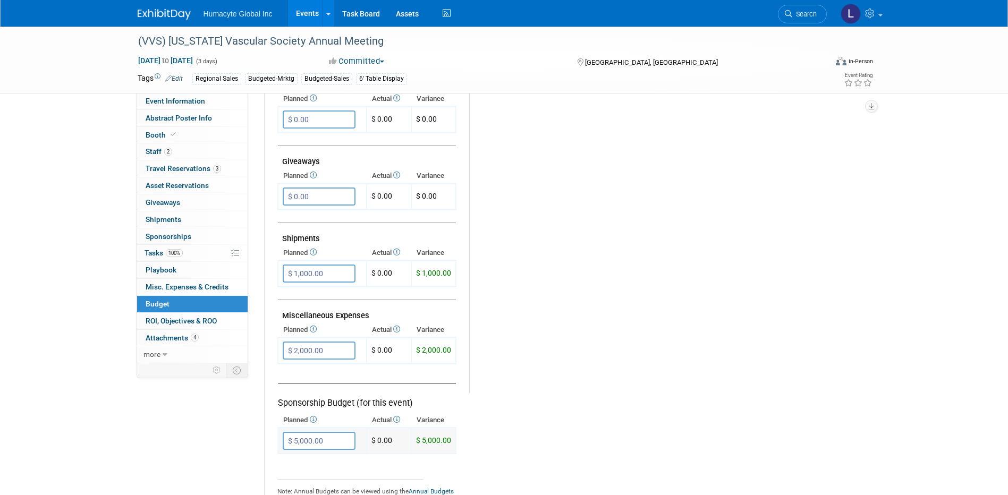
scroll to position [532, 0]
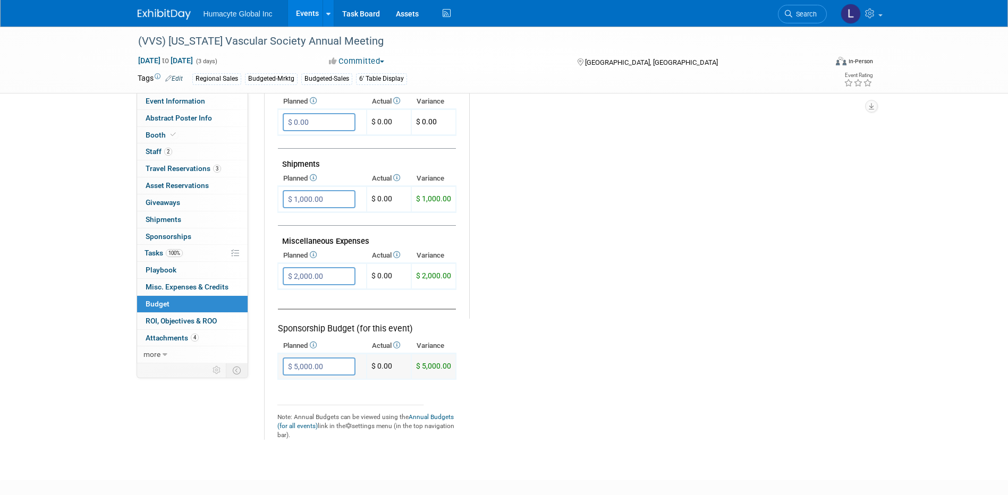
click at [299, 364] on input "$ 5,000.00" at bounding box center [319, 367] width 73 height 18
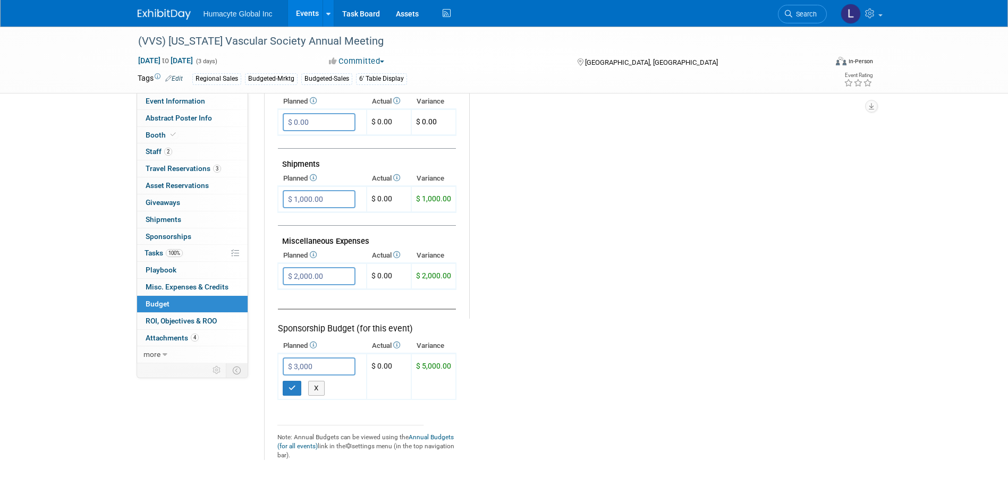
type input "$ 3,000.00"
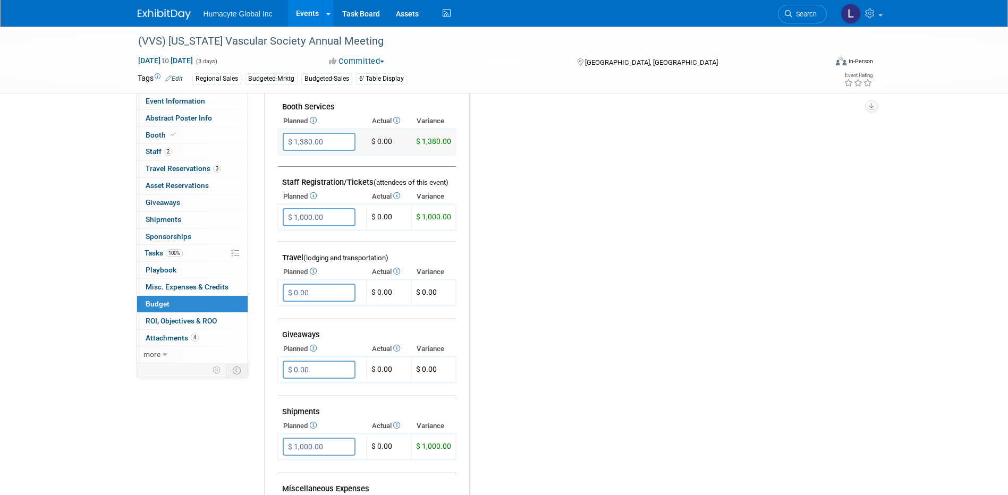
scroll to position [266, 0]
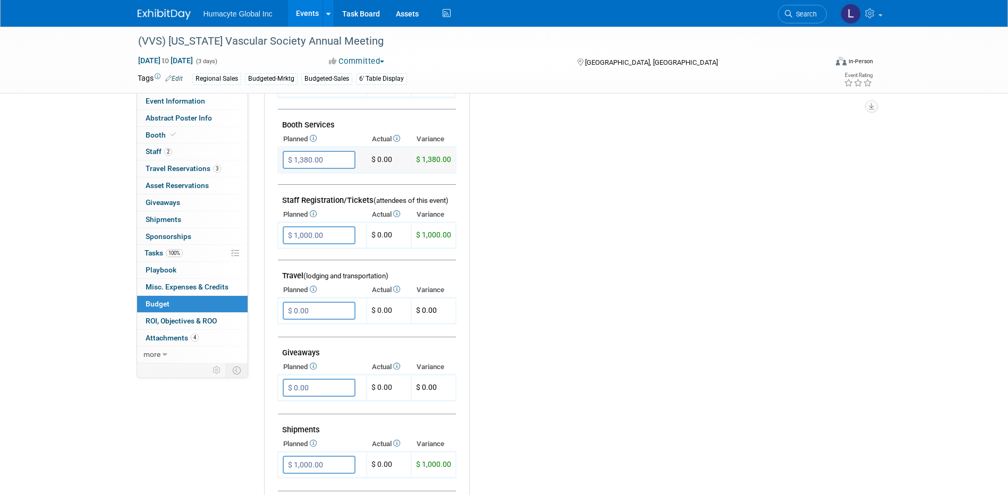
click at [325, 163] on input "$ 1,380.00" at bounding box center [319, 160] width 73 height 18
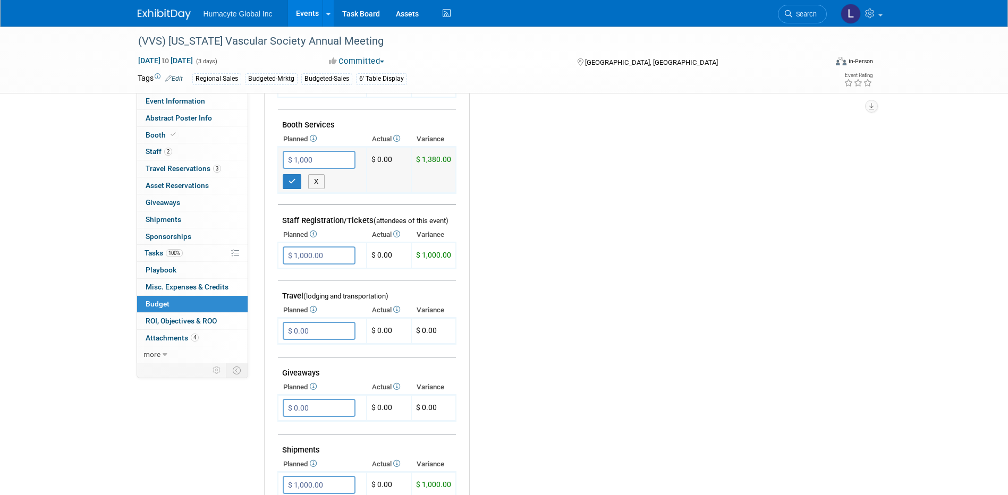
type input "$ 1,000.00"
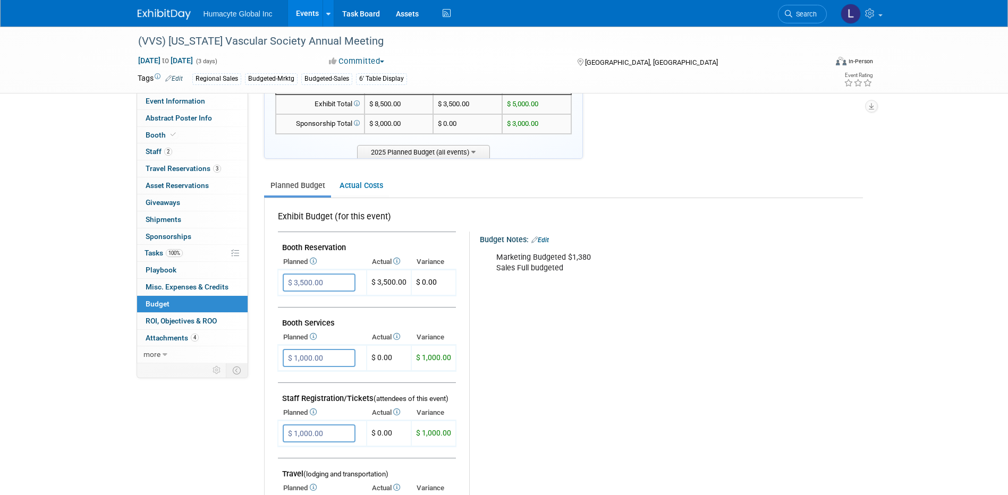
scroll to position [159, 0]
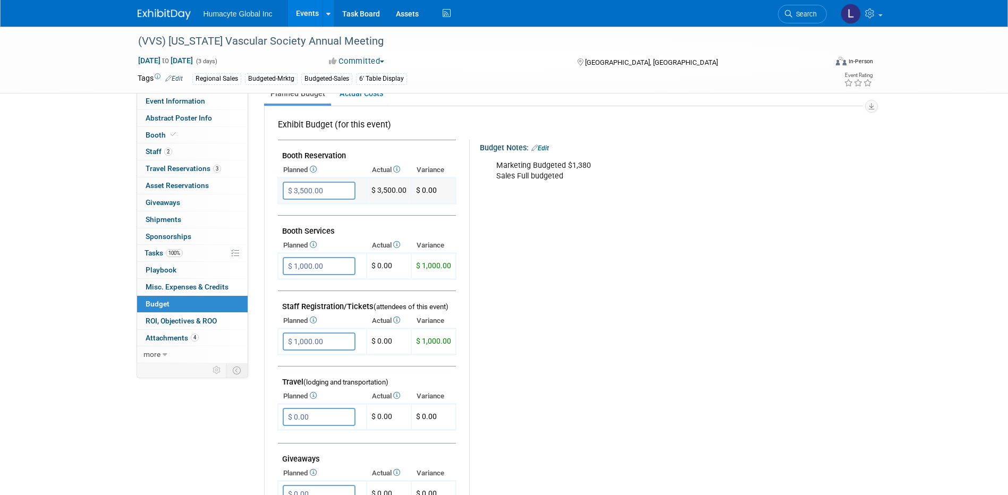
click at [323, 194] on input "$ 3,500.00" at bounding box center [319, 191] width 73 height 18
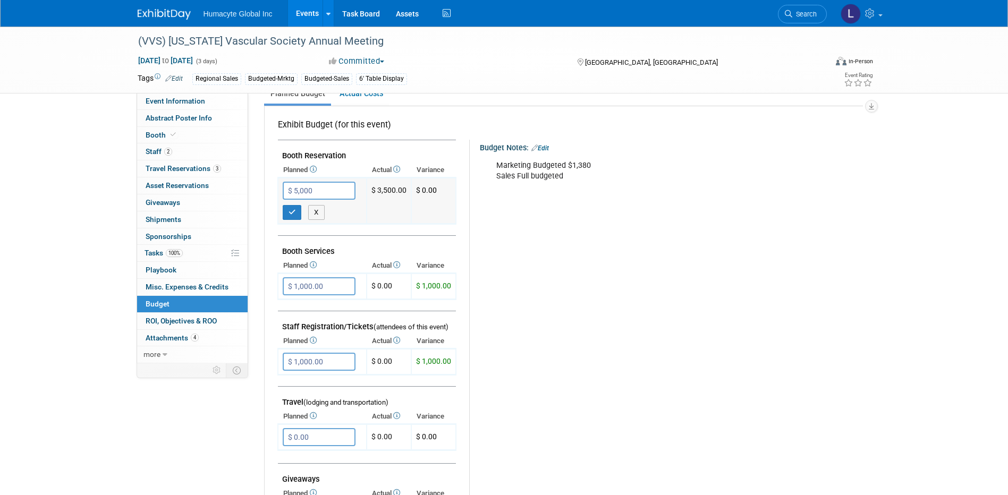
type input "$ 5,000.00"
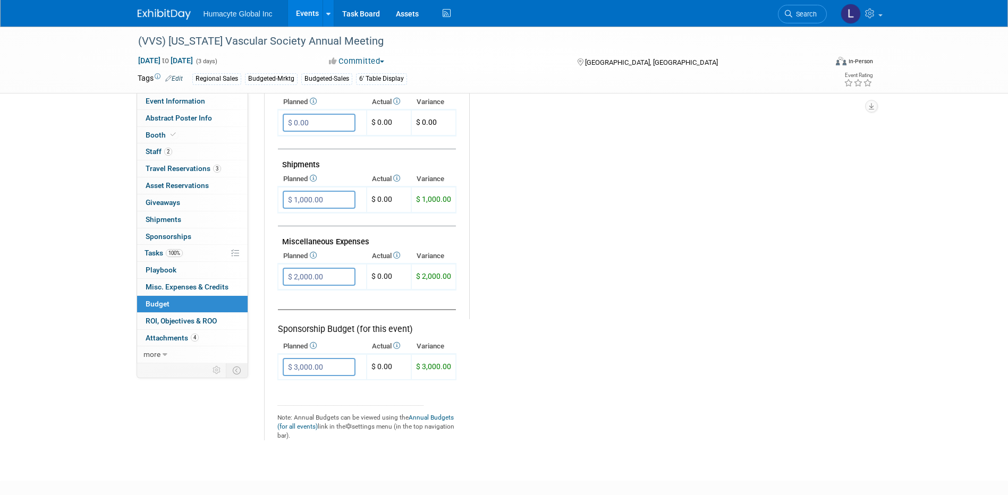
scroll to position [532, 0]
click at [325, 278] on input "$ 2,000.00" at bounding box center [319, 276] width 73 height 18
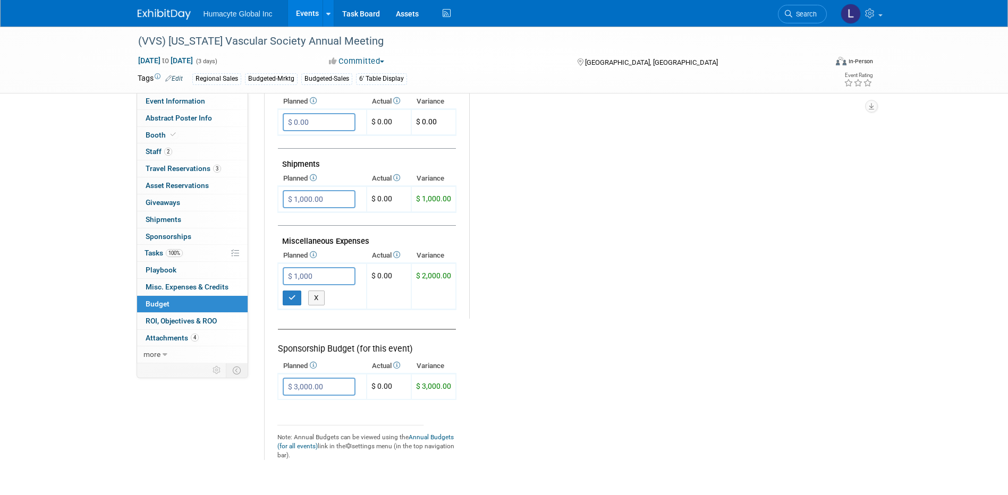
type input "$ 1,000.00"
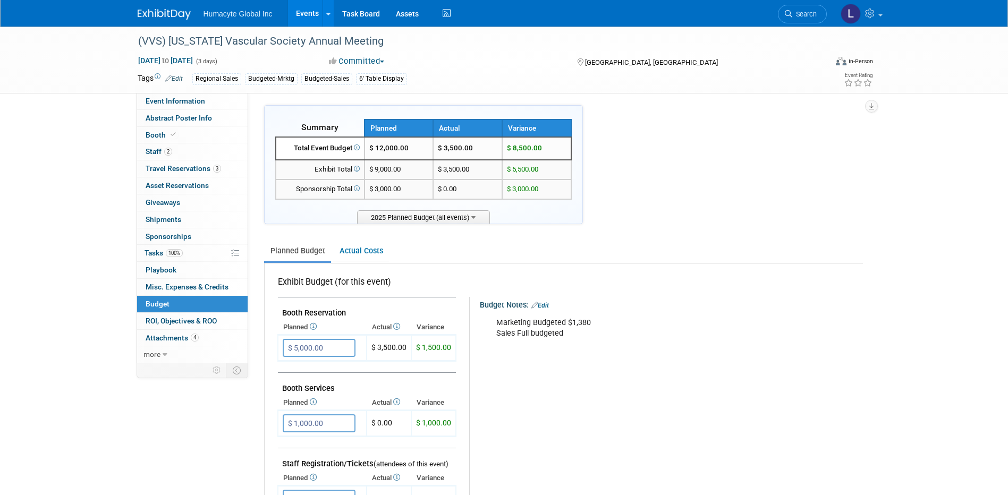
scroll to position [0, 0]
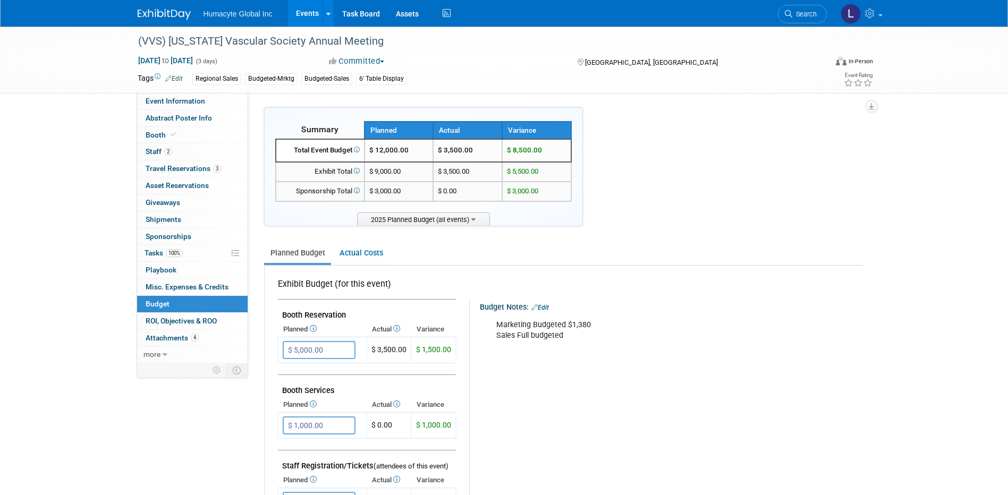
click at [299, 13] on link "Events" at bounding box center [307, 13] width 39 height 27
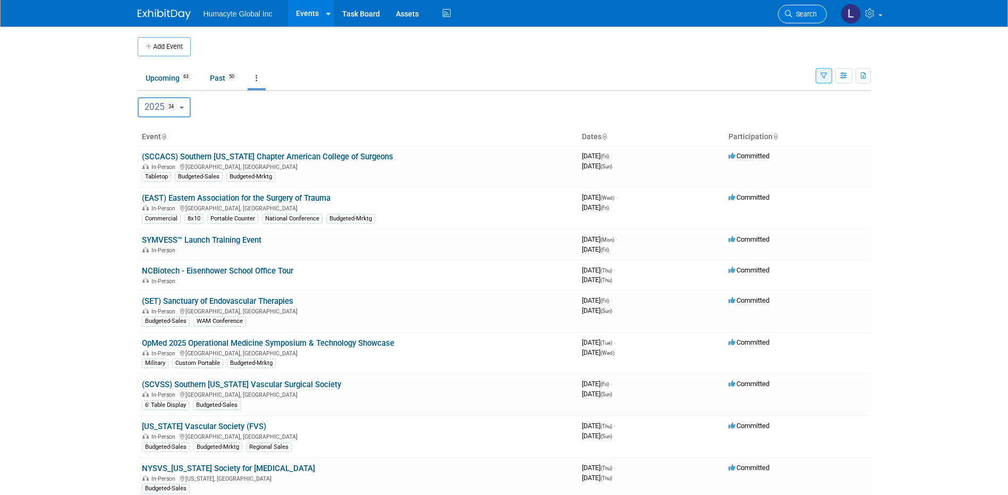
click at [804, 12] on span "Search" at bounding box center [805, 14] width 24 height 8
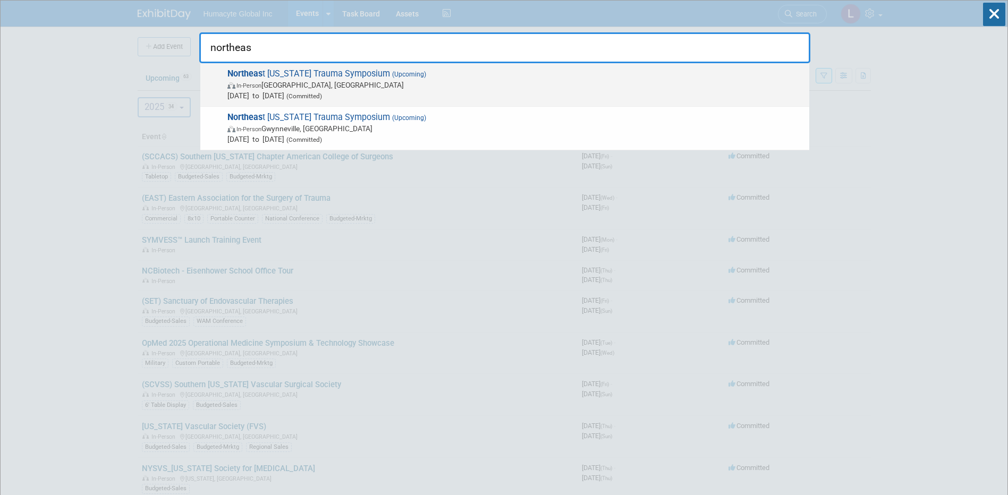
type input "northeas"
click at [569, 93] on span "[DATE] to [DATE] (Committed)" at bounding box center [516, 95] width 577 height 11
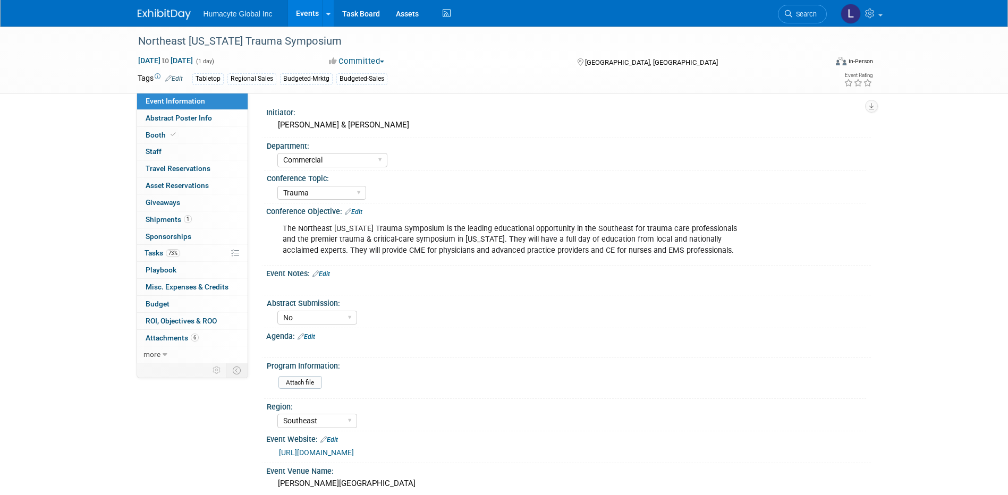
select select "Commercial"
select select "Trauma"
select select "No"
select select "Southeast"
click at [808, 12] on span "Search" at bounding box center [805, 14] width 24 height 8
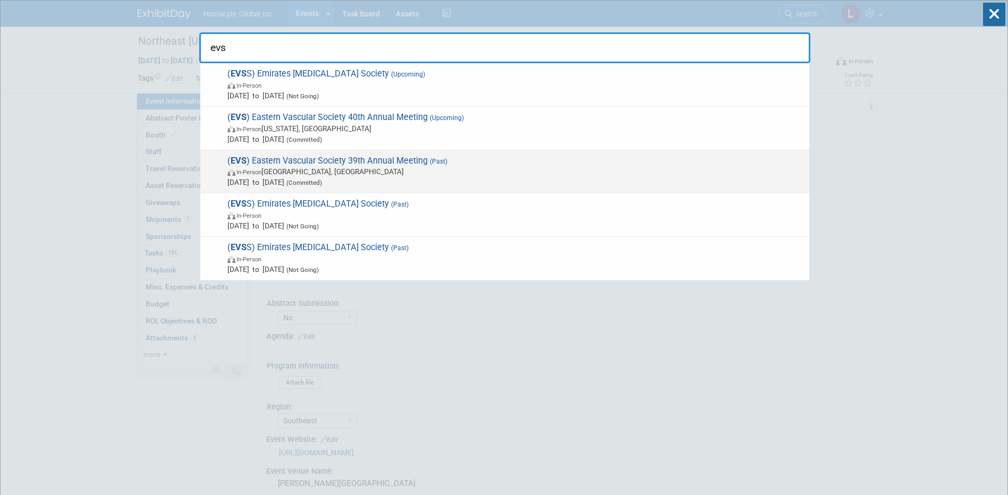
type input "evs"
click at [332, 172] on span "In-Person [GEOGRAPHIC_DATA], [GEOGRAPHIC_DATA]" at bounding box center [516, 171] width 577 height 11
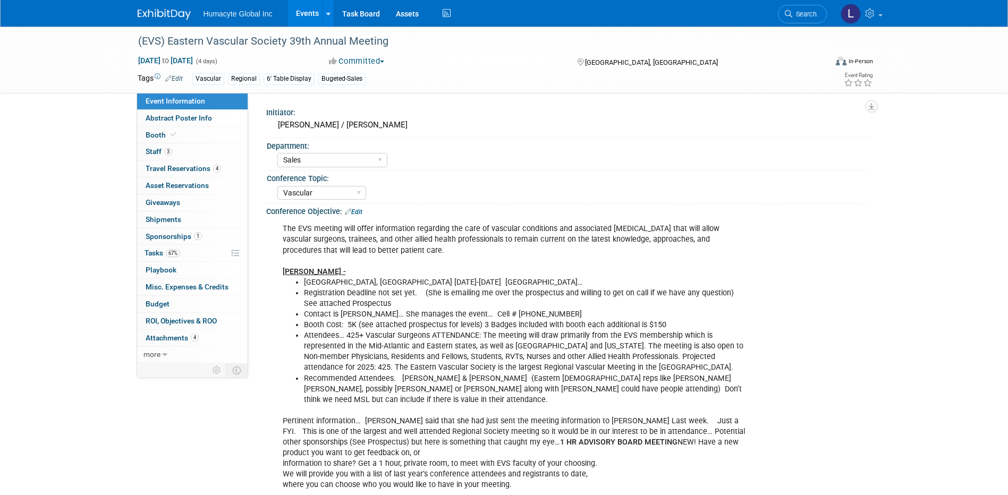
select select "Sales"
select select "Vascular"
click at [304, 14] on link "Events" at bounding box center [307, 13] width 39 height 27
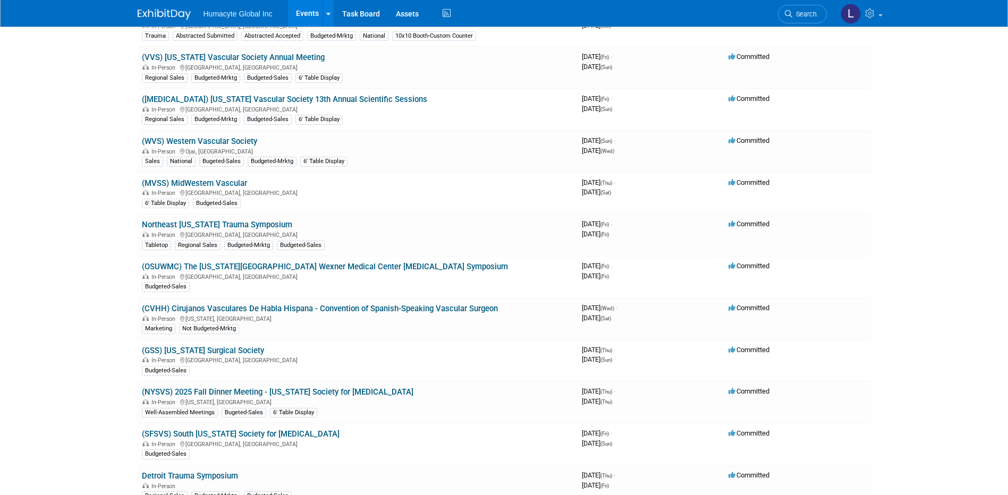
scroll to position [904, 0]
